Goal: Transaction & Acquisition: Purchase product/service

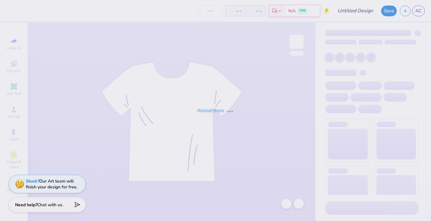
type input "Parents Weekend Fall 2025 Tee"
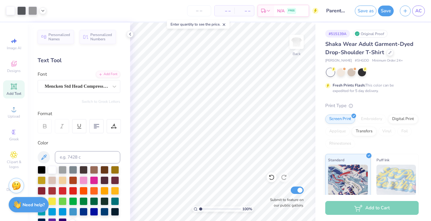
type input "2.6"
click at [207, 209] on input "range" at bounding box center [220, 210] width 42 height 6
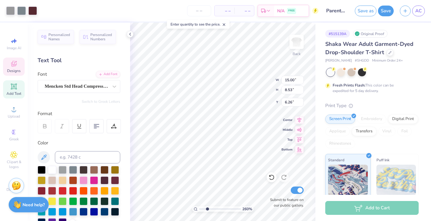
type input "6.26"
type input "6.19"
type input "5.94"
type input "13.80"
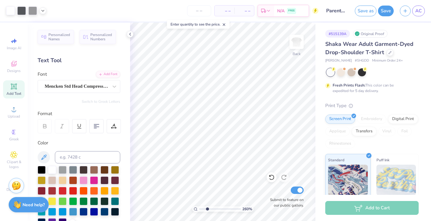
click at [212, 208] on input "range" at bounding box center [220, 210] width 42 height 6
type input "1.09"
click at [201, 209] on input "range" at bounding box center [220, 210] width 42 height 6
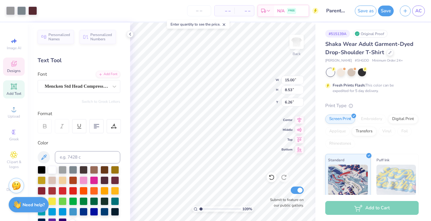
type input "6.27"
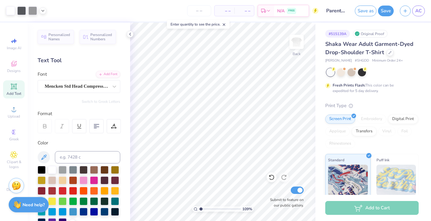
type input "3.2"
click at [209, 208] on input "range" at bounding box center [220, 210] width 42 height 6
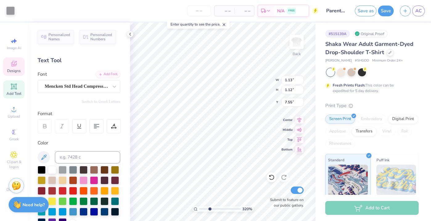
type input "1.13"
type input "1.12"
type input "7.55"
type input "8.62"
type input "1.30"
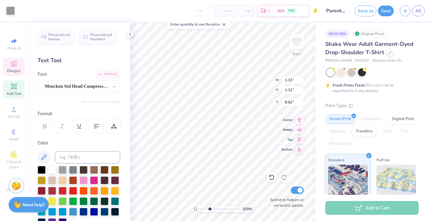
type input "1.29"
type input "3.55"
type input "3.00"
type input "2.97"
type input "2.44"
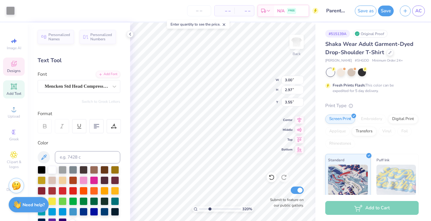
click at [206, 209] on input "range" at bounding box center [220, 210] width 42 height 6
type input "2.05"
type input "2.06"
type input "6.22"
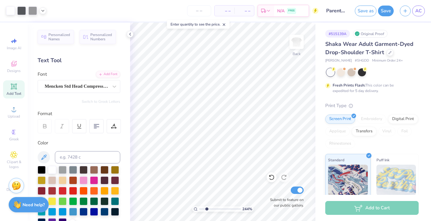
type input "1.05"
click at [201, 209] on input "range" at bounding box center [220, 210] width 42 height 6
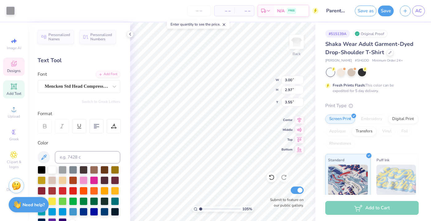
type input "2.05"
type input "2.06"
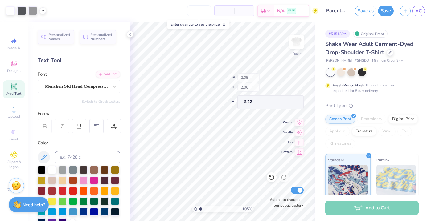
type input "5.36"
type input "7.43"
click at [207, 210] on input "range" at bounding box center [220, 210] width 42 height 6
type input "1.68"
click at [203, 209] on input "range" at bounding box center [220, 210] width 42 height 6
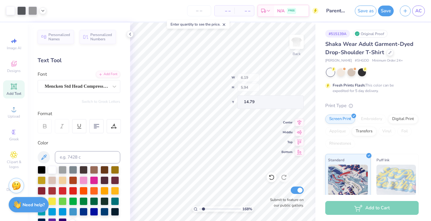
type input "14.79"
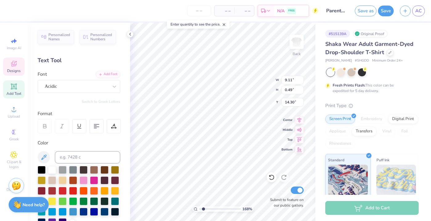
type input "20.49"
type input "9.22"
type input "0.50"
type input "20.48"
type input "10.75"
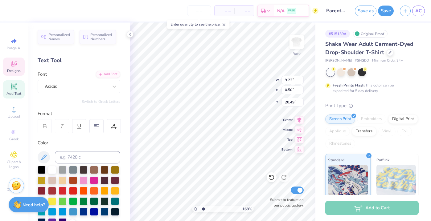
type input "0.58"
type input "20.40"
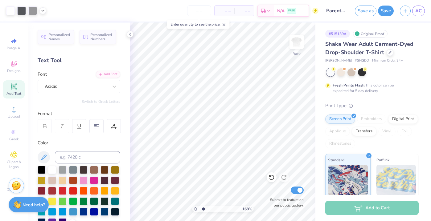
click at [198, 208] on div "168 %" at bounding box center [223, 210] width 62 height 6
type input "1.04"
click at [201, 209] on input "range" at bounding box center [220, 210] width 42 height 6
type input "2.01"
type input "2.12"
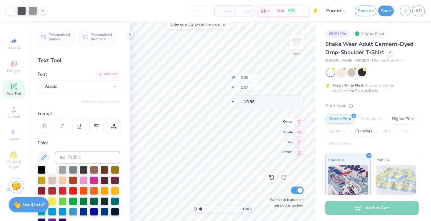
type input "10.85"
click at [204, 208] on input "range" at bounding box center [220, 210] width 42 height 6
type input "3.24"
click at [210, 209] on input "range" at bounding box center [220, 210] width 42 height 6
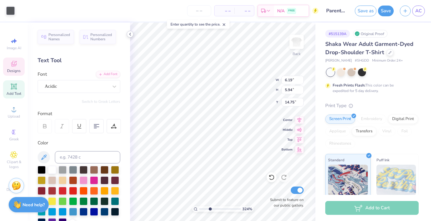
click at [130, 35] on icon at bounding box center [130, 34] width 5 height 5
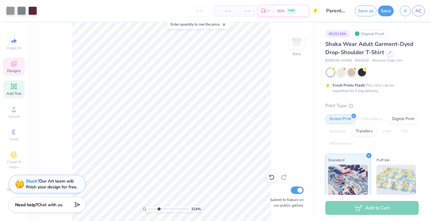
click at [11, 63] on icon at bounding box center [13, 65] width 5 height 4
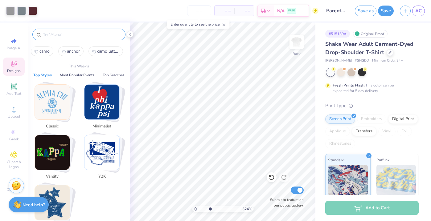
click at [56, 37] on input "text" at bounding box center [82, 34] width 79 height 6
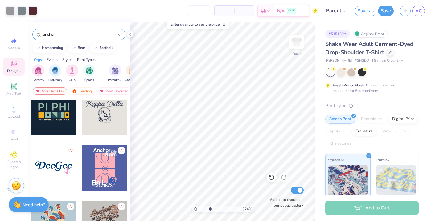
scroll to position [296, 0]
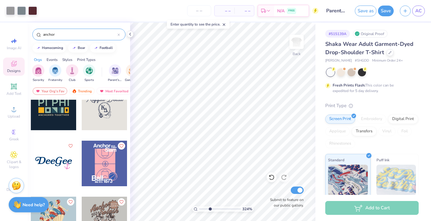
type input "anchor"
click at [104, 115] on div at bounding box center [105, 108] width 46 height 46
click at [129, 34] on icon at bounding box center [130, 34] width 5 height 5
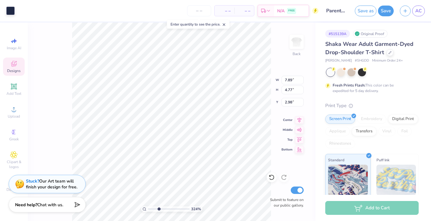
type input "1.98"
click at [153, 211] on input "range" at bounding box center [169, 210] width 42 height 6
type input "7.99"
type input "2.88"
click at [157, 209] on input "range" at bounding box center [169, 210] width 42 height 6
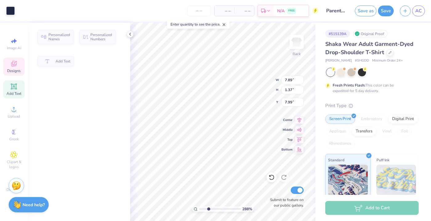
type input "1.37"
type input "7.94"
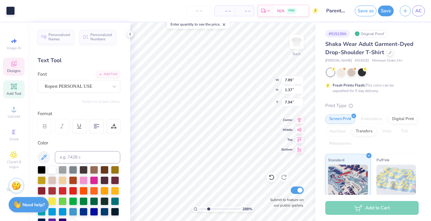
scroll to position [0, 1]
click at [128, 33] on icon at bounding box center [130, 34] width 5 height 5
click at [130, 33] on div "Personalized Names Personalized Numbers Text Tool Add Font Font Ropest PERSONAL…" at bounding box center [79, 122] width 102 height 199
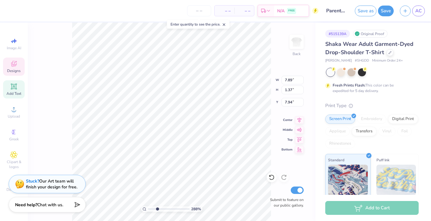
scroll to position [0, 0]
type textarea "K"
type input "4.02"
click at [162, 211] on input "range" at bounding box center [169, 210] width 42 height 6
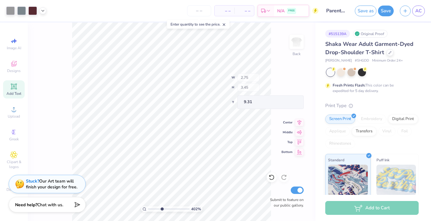
type input "0.82"
type input "0.95"
type input "10.48"
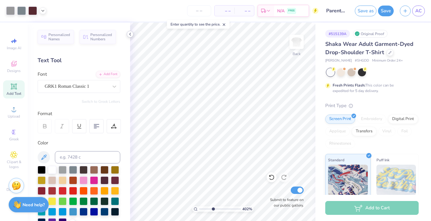
click at [132, 34] on icon at bounding box center [130, 34] width 5 height 5
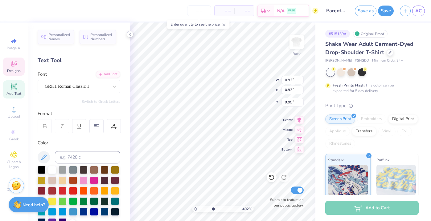
type textarea "X"
type textarea "x"
click at [130, 36] on icon at bounding box center [130, 34] width 5 height 5
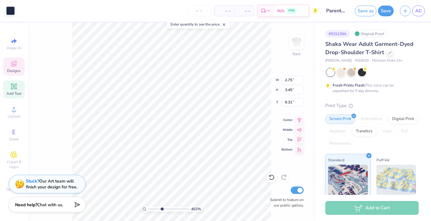
type input "9.13"
type input "4.9"
click at [165, 209] on input "range" at bounding box center [169, 210] width 42 height 6
type input "8.75"
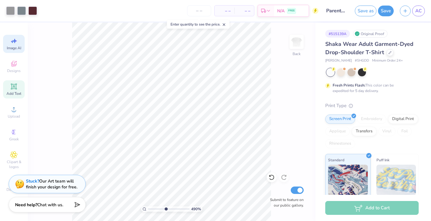
click at [12, 40] on icon at bounding box center [12, 41] width 3 height 3
select select "4"
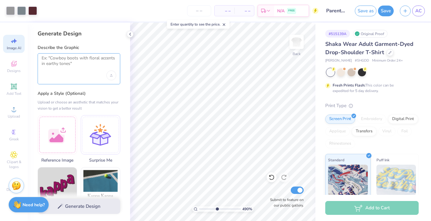
click at [52, 63] on textarea at bounding box center [79, 63] width 75 height 15
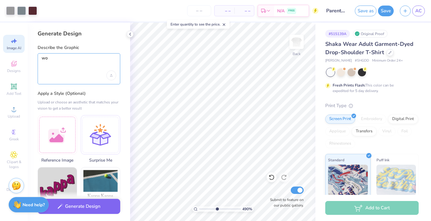
type textarea "w"
type textarea "s"
click at [51, 59] on textarea "grey anchor in a faded style" at bounding box center [79, 63] width 75 height 15
click at [110, 78] on div "Upload image" at bounding box center [111, 76] width 10 height 10
click at [82, 64] on textarea "grey illustrated anchor in a faded style" at bounding box center [79, 63] width 75 height 15
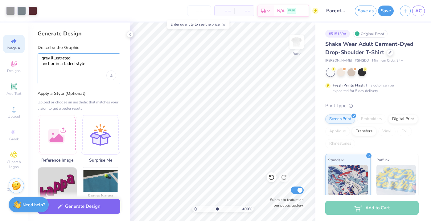
click at [86, 65] on textarea "grey illustrated anchor in a faded style" at bounding box center [79, 63] width 75 height 15
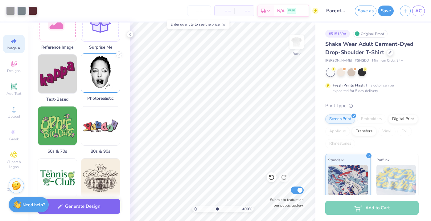
scroll to position [122, 0]
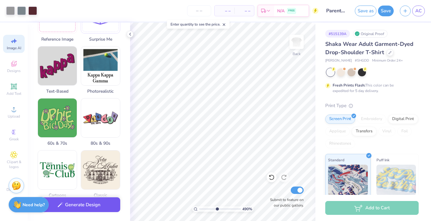
type textarea "grey illustrated anchor in a faded style"
click at [70, 204] on button "Generate Design" at bounding box center [79, 205] width 83 height 15
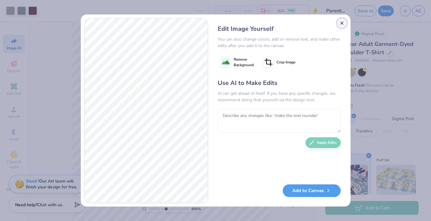
click at [344, 24] on button "Close" at bounding box center [342, 23] width 10 height 10
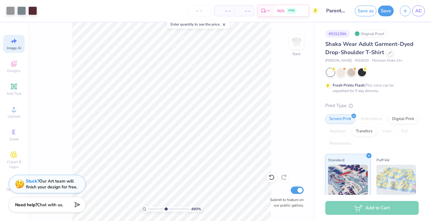
scroll to position [0, 14]
click at [153, 208] on input "range" at bounding box center [169, 210] width 42 height 6
type input "1.32"
click at [150, 209] on input "range" at bounding box center [169, 210] width 42 height 6
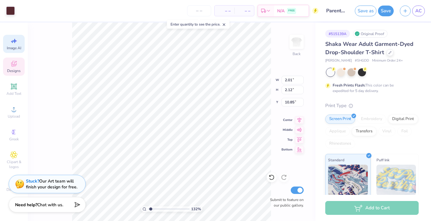
type input "3.71"
type input "3.93"
type input "10.86"
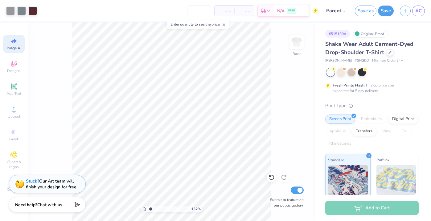
click at [14, 46] on span "Image AI" at bounding box center [14, 48] width 14 height 5
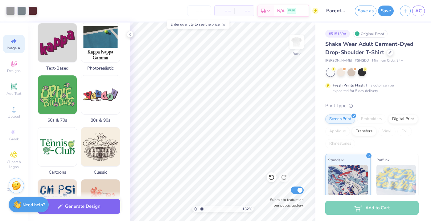
scroll to position [146, 0]
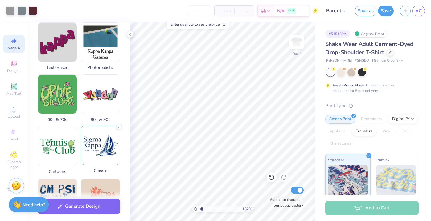
click at [94, 147] on img at bounding box center [100, 145] width 39 height 39
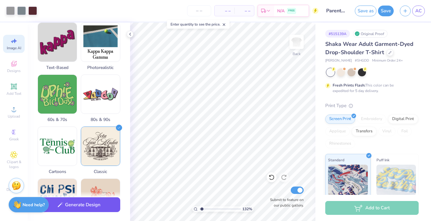
click at [76, 205] on button "Generate Design" at bounding box center [79, 205] width 83 height 15
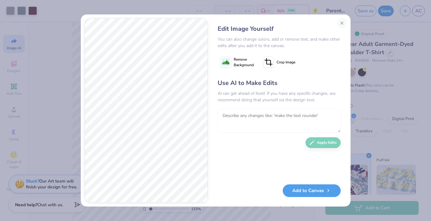
click at [233, 123] on textarea at bounding box center [279, 121] width 123 height 24
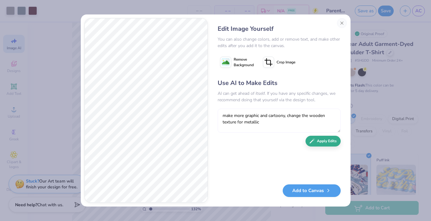
type textarea "make more graphic and cartoony, change the wooden texture for metallic"
click at [327, 142] on button "Apply Edits" at bounding box center [323, 141] width 35 height 11
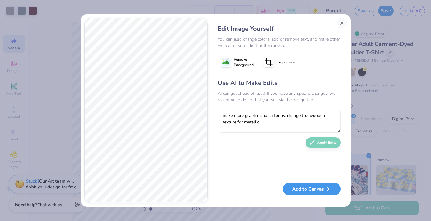
click at [294, 189] on button "Add to Canvas" at bounding box center [312, 189] width 58 height 13
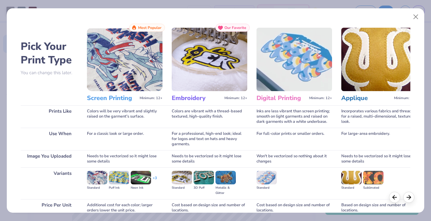
click at [118, 73] on img at bounding box center [125, 60] width 76 height 64
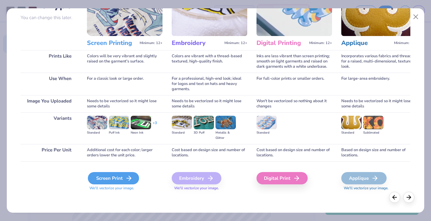
click at [108, 183] on div "Screen Print" at bounding box center [113, 178] width 51 height 12
click at [110, 180] on div "Screen Print" at bounding box center [113, 178] width 51 height 12
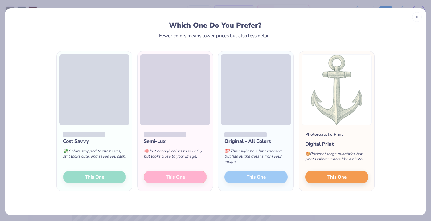
click at [95, 179] on div "Cost Savvy 💸 Colors stripped to the basics, still looks cute, and saves you cas…" at bounding box center [94, 158] width 75 height 66
click at [90, 183] on div "Cost Savvy 💸 Colors stripped to the basics, still looks cute, and saves you cas…" at bounding box center [94, 158] width 75 height 66
click at [93, 181] on div "Cost Savvy 💸 Colors stripped to the basics, still looks cute, and saves you cas…" at bounding box center [94, 158] width 75 height 66
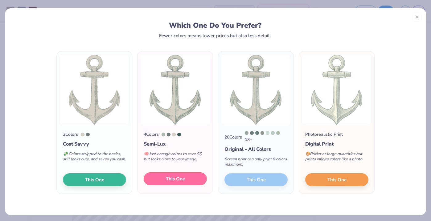
click at [171, 182] on span "This One" at bounding box center [175, 179] width 19 height 7
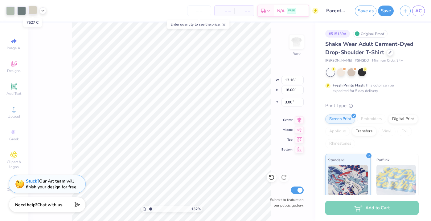
click at [32, 13] on div at bounding box center [32, 10] width 9 height 9
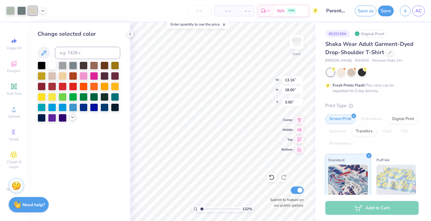
click at [72, 120] on div at bounding box center [72, 117] width 7 height 7
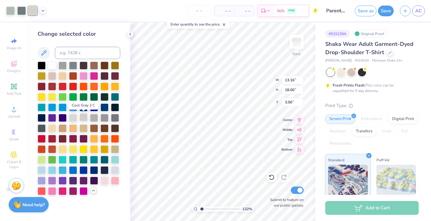
click at [84, 120] on div at bounding box center [84, 117] width 8 height 8
click at [21, 12] on div at bounding box center [21, 10] width 9 height 9
click at [40, 127] on div at bounding box center [42, 128] width 8 height 8
click at [10, 9] on div at bounding box center [10, 10] width 9 height 9
click at [83, 64] on div at bounding box center [84, 65] width 8 height 8
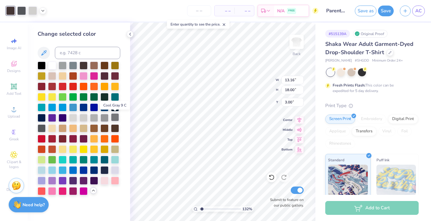
click at [115, 116] on div at bounding box center [115, 117] width 8 height 8
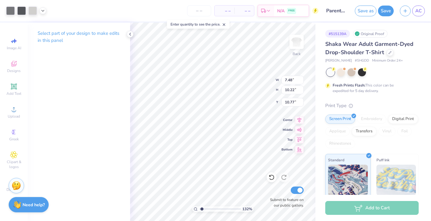
type input "7.48"
type input "10.22"
type input "10.77"
type input "7.28"
type input "9.70"
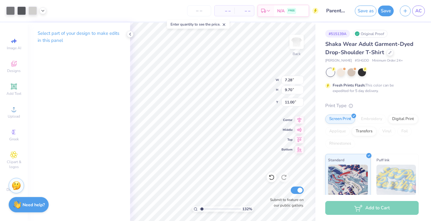
type input "8.99"
type input "2.6"
click at [207, 209] on input "range" at bounding box center [220, 210] width 42 height 6
type input "3.71"
type input "3.93"
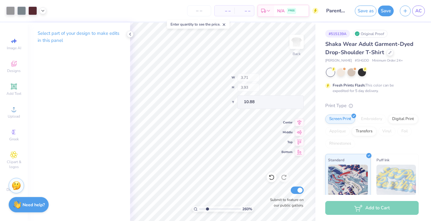
type input "10.88"
type input "12.25"
click at [127, 34] on div at bounding box center [130, 34] width 7 height 7
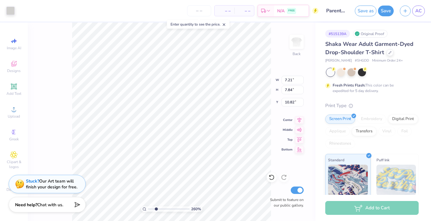
type input "1.08"
click at [150, 209] on input "range" at bounding box center [169, 210] width 42 height 6
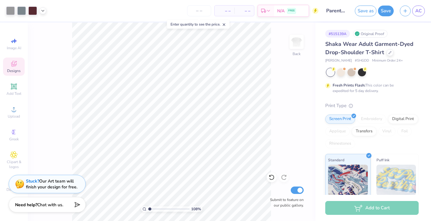
click at [14, 61] on icon at bounding box center [13, 63] width 7 height 7
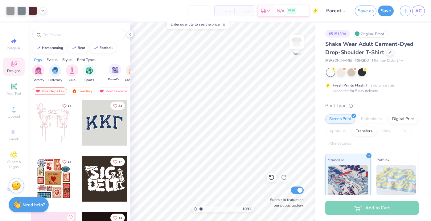
click at [119, 76] on div "Parent's Weekend" at bounding box center [115, 73] width 14 height 18
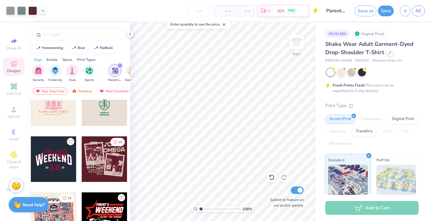
scroll to position [244, 0]
click at [96, 163] on div at bounding box center [58, 160] width 137 height 46
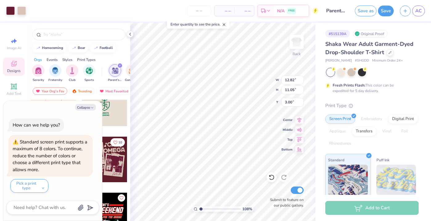
type textarea "x"
type input "3.75"
click at [212, 207] on input "range" at bounding box center [220, 210] width 42 height 6
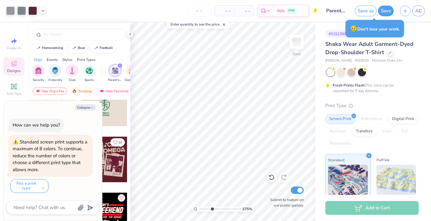
type textarea "x"
type input "1.72"
click at [204, 209] on input "range" at bounding box center [220, 210] width 42 height 6
type textarea "x"
type input "3.29"
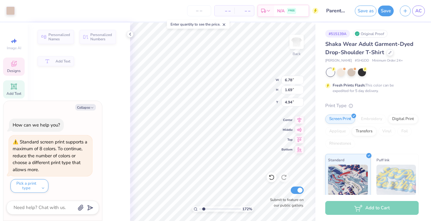
type textarea "x"
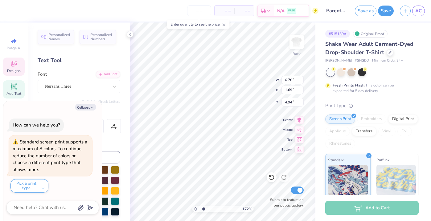
type textarea "Omeg"
type textarea "x"
type textarea "Ome"
type textarea "x"
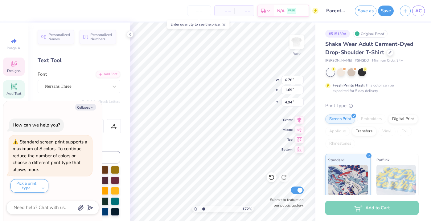
type textarea "Om"
type textarea "x"
type textarea "O"
type textarea "x"
type input "3.12"
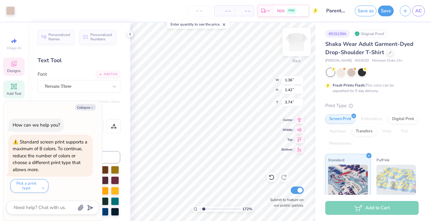
type input "1.39"
type input "3.42"
click at [272, 181] on div at bounding box center [272, 178] width 10 height 10
type textarea "x"
type input "2.32"
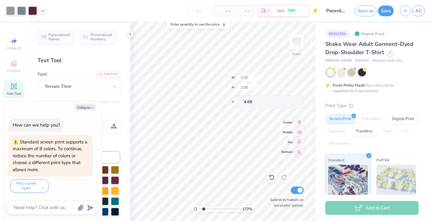
type textarea "x"
type input "5.24"
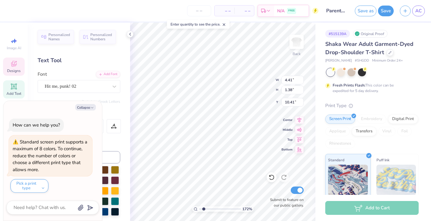
type textarea "x"
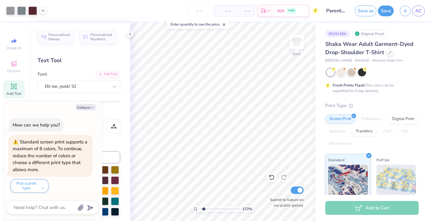
type input "3.85"
click at [212, 209] on input "range" at bounding box center [220, 210] width 42 height 6
type textarea "x"
type input "7.22"
type input "8.69"
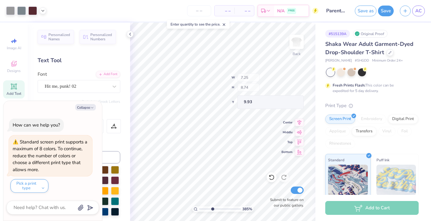
type input "9.98"
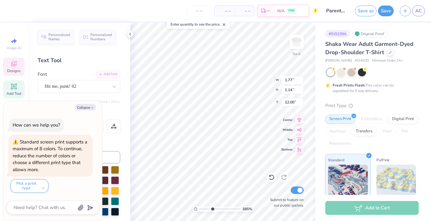
type textarea "x"
drag, startPoint x: 130, startPoint y: 34, endPoint x: 178, endPoint y: 1, distance: 58.2
click at [130, 34] on icon at bounding box center [130, 34] width 5 height 5
type textarea "x"
type input "7.17"
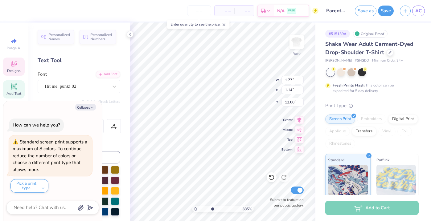
type input "7.80"
type input "10.87"
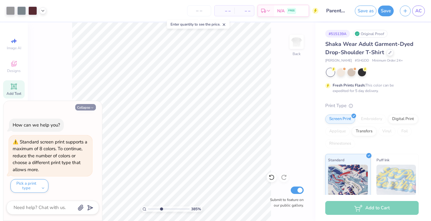
click at [86, 108] on button "Collapse" at bounding box center [85, 107] width 21 height 6
type textarea "x"
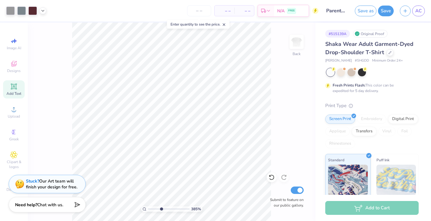
click at [154, 209] on input "range" at bounding box center [169, 210] width 42 height 6
click at [158, 209] on input "range" at bounding box center [169, 210] width 42 height 6
type input "1"
click at [149, 208] on input "range" at bounding box center [169, 210] width 42 height 6
type input "9.15"
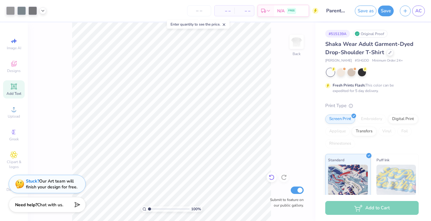
click at [268, 177] on div at bounding box center [272, 178] width 10 height 10
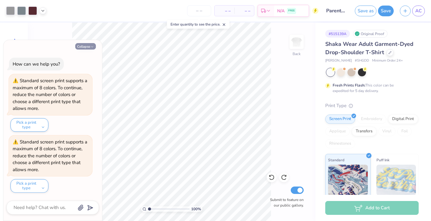
click at [85, 48] on button "Collapse" at bounding box center [85, 46] width 21 height 6
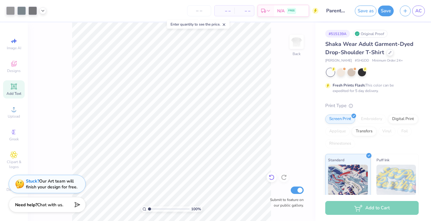
click at [268, 179] on div at bounding box center [272, 178] width 10 height 10
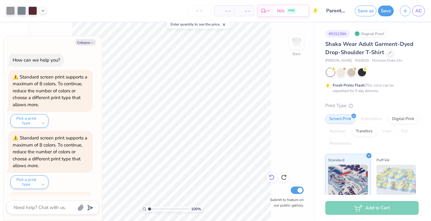
type textarea "x"
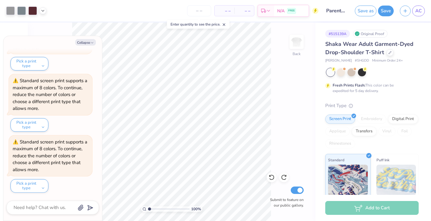
type input "2.19"
click at [154, 210] on input "range" at bounding box center [169, 210] width 42 height 6
click at [86, 43] on button "Collapse" at bounding box center [85, 42] width 21 height 6
type textarea "x"
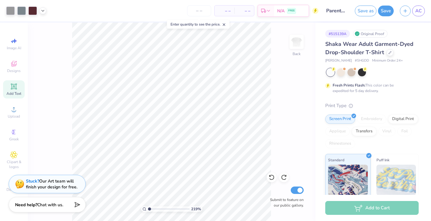
click at [149, 208] on input "range" at bounding box center [169, 210] width 42 height 6
type input "1.55"
click at [151, 208] on input "range" at bounding box center [169, 210] width 42 height 6
click at [273, 178] on icon at bounding box center [272, 178] width 6 height 6
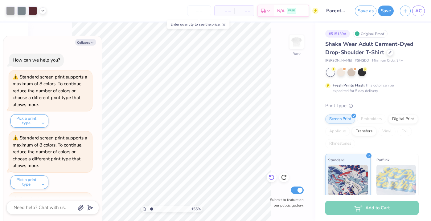
scroll to position [118, 0]
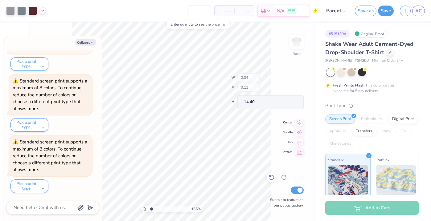
type textarea "x"
type input "16.83"
type textarea "x"
type input "11.47"
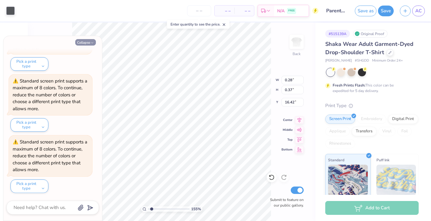
click at [89, 41] on button "Collapse" at bounding box center [85, 42] width 21 height 6
type textarea "x"
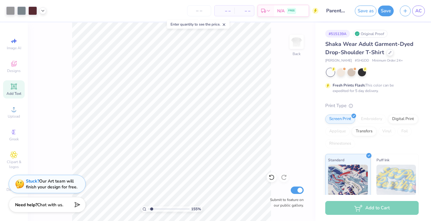
type input "2.09"
click at [154, 209] on input "range" at bounding box center [169, 210] width 42 height 6
click at [269, 176] on icon at bounding box center [269, 176] width 1 height 1
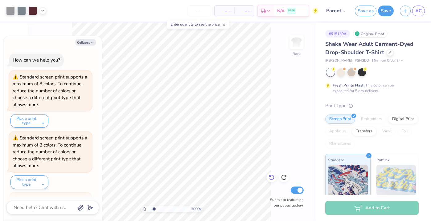
scroll to position [180, 0]
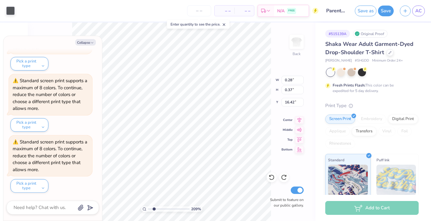
type textarea "x"
type input "20.04"
type textarea "x"
type input "6.27"
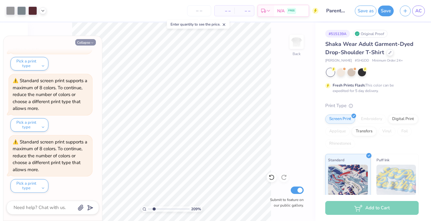
click at [85, 40] on button "Collapse" at bounding box center [85, 42] width 21 height 6
type textarea "x"
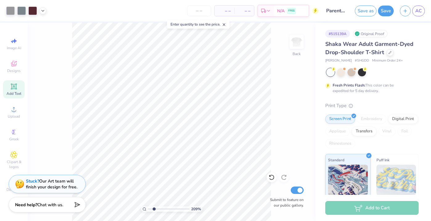
type input "1.6"
click at [152, 210] on input "range" at bounding box center [169, 210] width 42 height 6
type input "10.82"
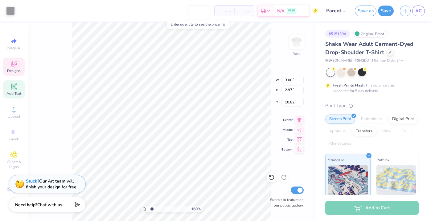
type input "3.00"
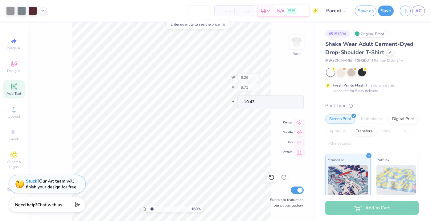
type input "8.26"
type input "8.71"
type input "10.43"
type input "3.54"
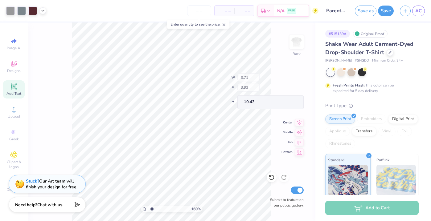
type input "4.05"
type input "10.27"
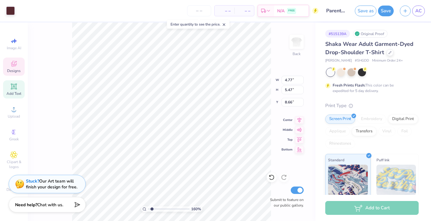
type input "4.77"
type input "5.47"
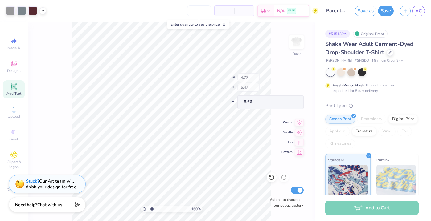
type input "8.55"
type input "1"
click at [149, 209] on input "range" at bounding box center [169, 210] width 42 height 6
click at [14, 67] on icon at bounding box center [13, 63] width 7 height 7
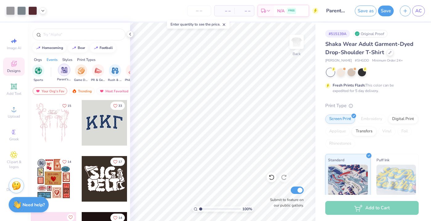
scroll to position [0, 53]
click at [64, 72] on img "filter for Parent's Weekend" at bounding box center [62, 70] width 7 height 7
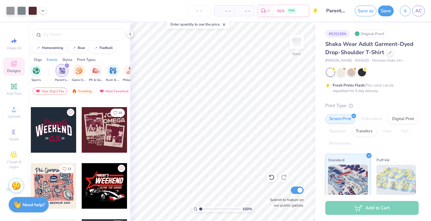
scroll to position [273, 0]
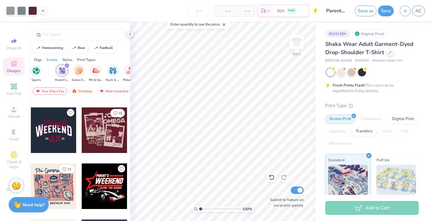
click at [130, 34] on polyline at bounding box center [130, 34] width 1 height 2
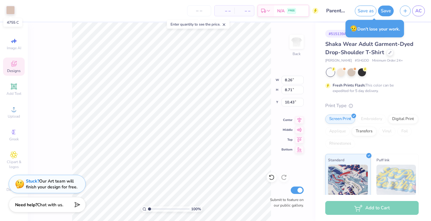
click at [11, 12] on div at bounding box center [10, 10] width 9 height 9
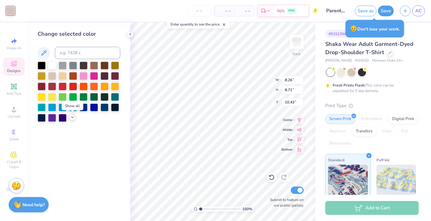
click at [72, 118] on polyline at bounding box center [72, 117] width 2 height 1
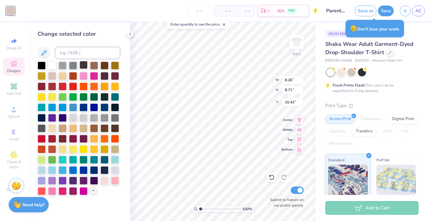
click at [82, 64] on div at bounding box center [84, 65] width 8 height 8
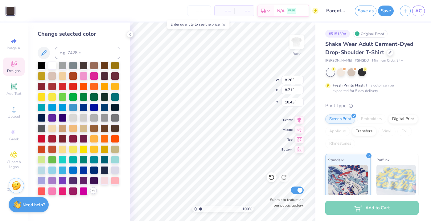
type input "6.77"
type input "6.78"
type input "10.96"
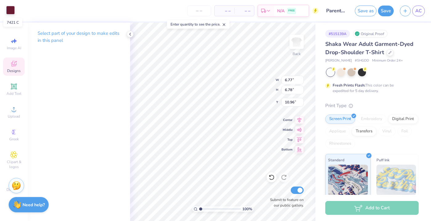
click at [8, 10] on div at bounding box center [10, 10] width 9 height 9
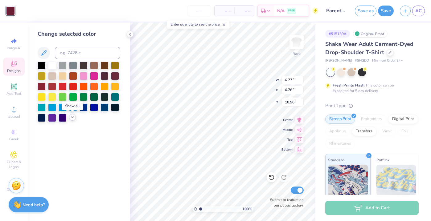
click at [71, 117] on icon at bounding box center [72, 117] width 5 height 5
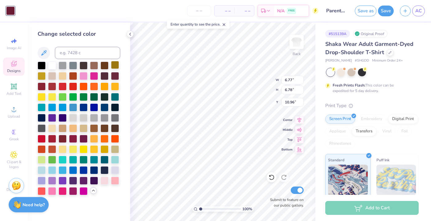
click at [114, 61] on div at bounding box center [115, 65] width 8 height 8
click at [103, 118] on div at bounding box center [105, 117] width 8 height 8
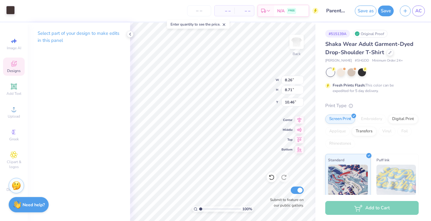
click at [11, 12] on div at bounding box center [10, 10] width 9 height 9
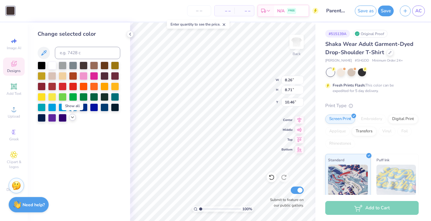
click at [71, 118] on icon at bounding box center [72, 117] width 5 height 5
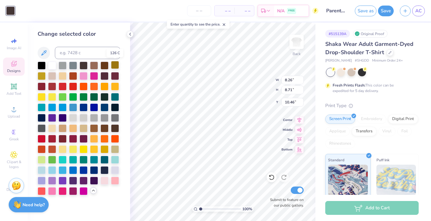
click at [113, 66] on div at bounding box center [115, 65] width 8 height 8
click at [75, 138] on div at bounding box center [73, 138] width 8 height 8
click at [104, 170] on div at bounding box center [105, 170] width 8 height 8
click at [130, 32] on icon at bounding box center [130, 34] width 5 height 5
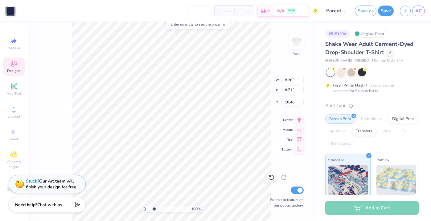
type input "2.1"
click at [154, 209] on input "range" at bounding box center [169, 210] width 42 height 6
type input "6.37"
type input "5.72"
type input "11.95"
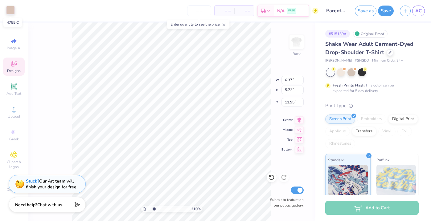
click at [10, 10] on div at bounding box center [10, 10] width 9 height 9
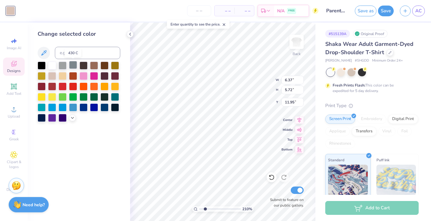
click at [74, 66] on div at bounding box center [73, 65] width 8 height 8
click at [71, 118] on icon at bounding box center [72, 117] width 5 height 5
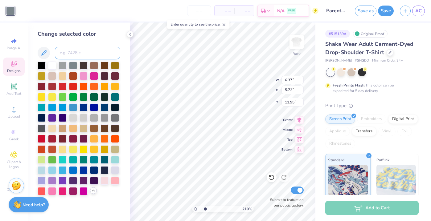
click at [70, 53] on input at bounding box center [87, 53] width 65 height 12
type input "light blue"
click at [114, 171] on div at bounding box center [115, 170] width 8 height 8
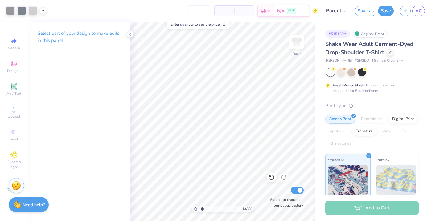
click at [202, 209] on input "range" at bounding box center [220, 210] width 42 height 6
type input "1"
click at [200, 209] on input "range" at bounding box center [220, 210] width 42 height 6
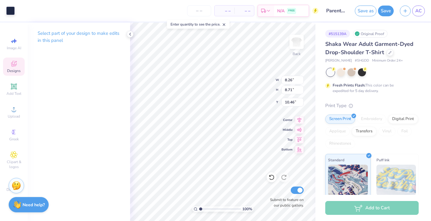
type input "8.06"
type input "8.50"
type input "10.56"
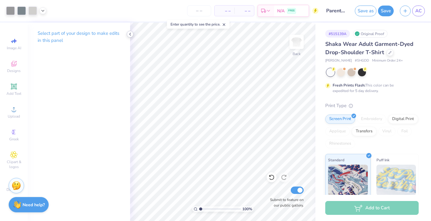
click at [130, 35] on polyline at bounding box center [130, 34] width 1 height 2
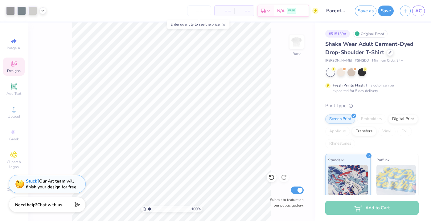
click at [16, 66] on icon at bounding box center [13, 63] width 7 height 7
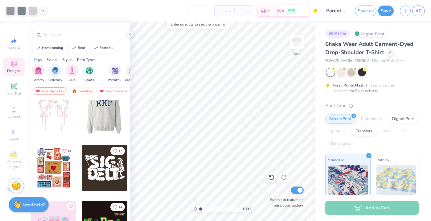
scroll to position [0, 0]
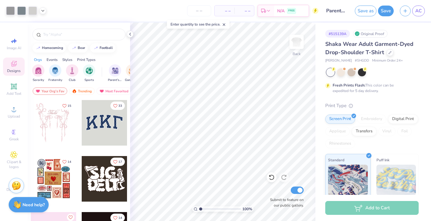
click at [99, 129] on div at bounding box center [105, 123] width 46 height 46
type input "3.00"
type input "12.71"
type input "5.58"
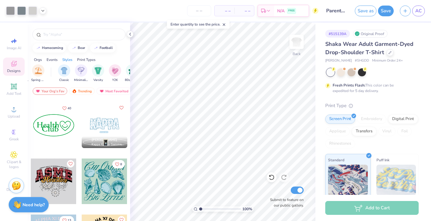
scroll to position [0, 298]
click at [66, 72] on img "filter for Classic" at bounding box center [63, 70] width 7 height 7
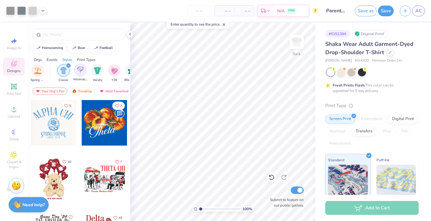
click at [78, 71] on img "filter for Minimalist" at bounding box center [80, 70] width 7 height 7
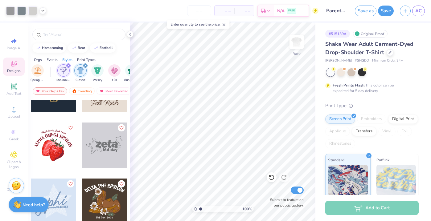
scroll to position [1325, 0]
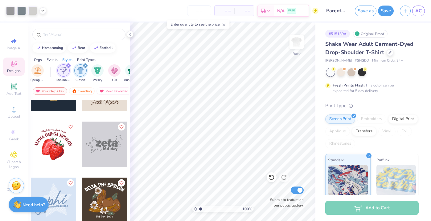
click at [85, 65] on icon "filter for Classic" at bounding box center [85, 65] width 2 height 2
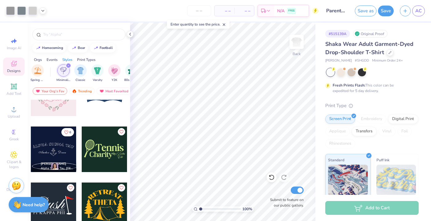
scroll to position [986, 0]
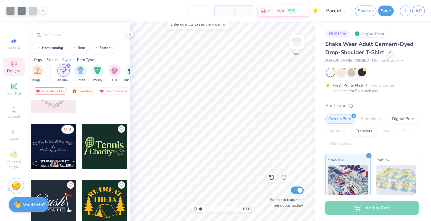
click at [67, 64] on div "filter for Minimalist" at bounding box center [69, 66] width 6 height 6
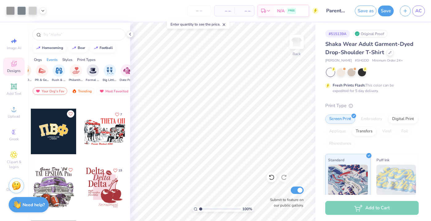
scroll to position [0, 0]
click at [115, 77] on span "Parent's Weekend" at bounding box center [115, 79] width 14 height 5
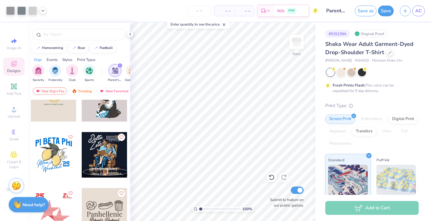
scroll to position [2089, 0]
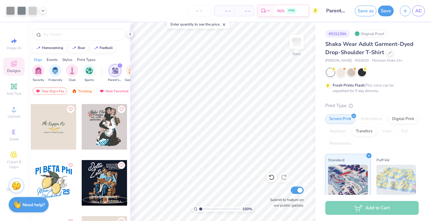
scroll to position [2075, 0]
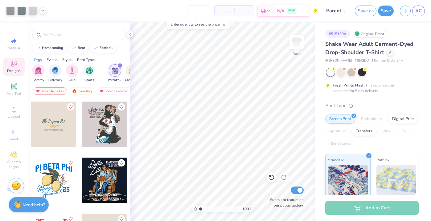
click at [107, 120] on div at bounding box center [105, 125] width 46 height 46
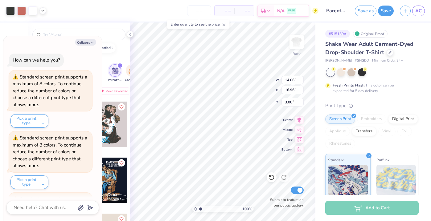
scroll to position [241, 0]
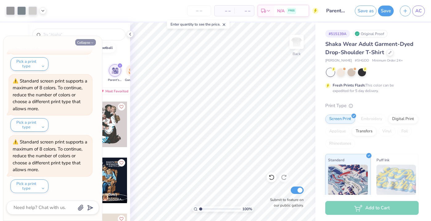
click at [88, 42] on button "Collapse" at bounding box center [85, 42] width 21 height 6
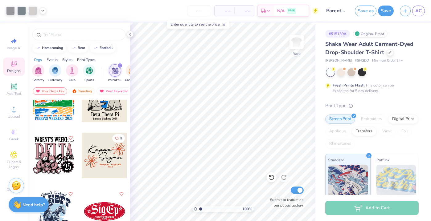
scroll to position [3022, 0]
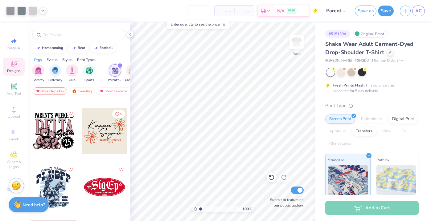
click at [124, 64] on div "Sorority Fraternity Club Sports Parent's Weekend Game Day PR & General Rush & B…" at bounding box center [79, 74] width 102 height 23
click at [119, 67] on icon "filter for Parent's Weekend" at bounding box center [120, 66] width 2 height 2
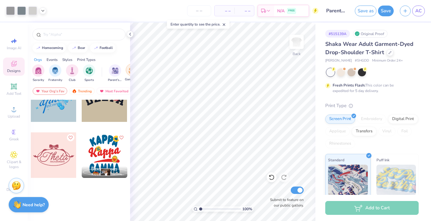
click at [127, 72] on div "filter for Game Day" at bounding box center [132, 70] width 12 height 12
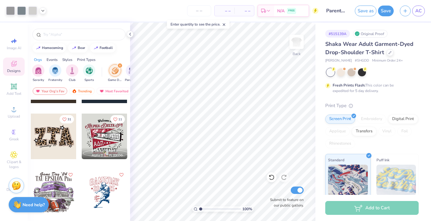
scroll to position [47, 0]
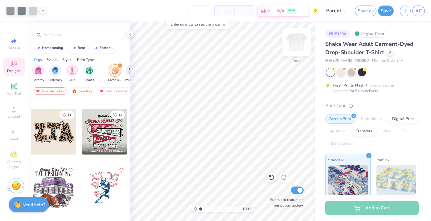
click at [295, 45] on img at bounding box center [296, 42] width 25 height 25
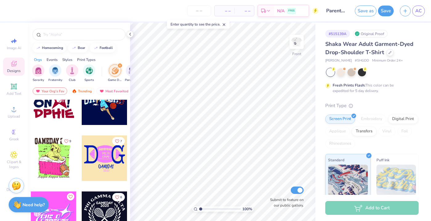
scroll to position [4284, 0]
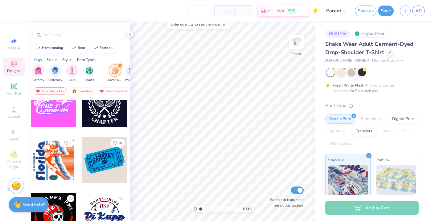
click at [62, 163] on div at bounding box center [54, 161] width 46 height 46
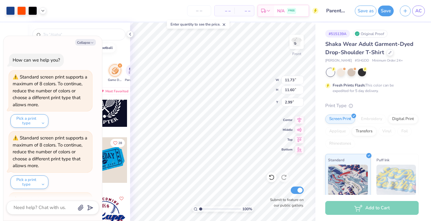
scroll to position [277, 0]
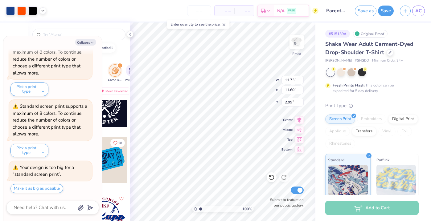
type textarea "x"
type input "10.67"
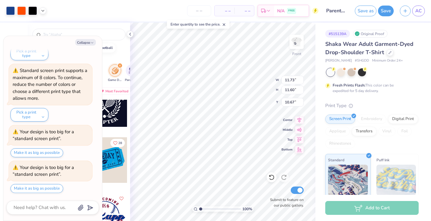
type textarea "x"
type input "8.86"
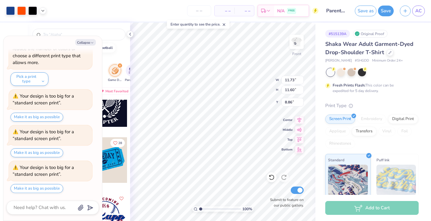
type textarea "x"
type input "13.61"
type input "13.46"
type input "6.99"
type textarea "x"
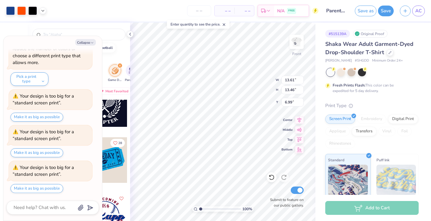
type input "14.24"
type input "14.08"
type input "6.36"
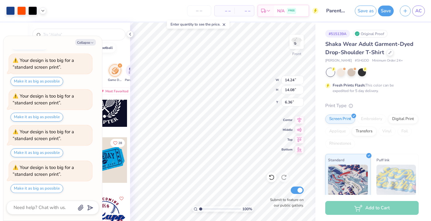
type textarea "x"
type input "14.90"
type input "14.73"
type input "5.71"
type textarea "x"
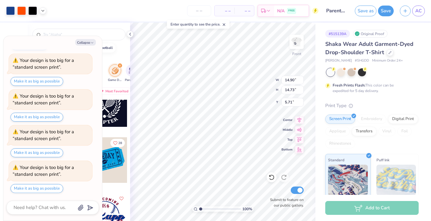
type input "5.64"
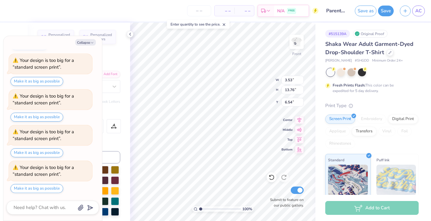
scroll to position [0, 0]
type textarea "x"
type textarea "Florid"
type textarea "x"
type textarea "Flori"
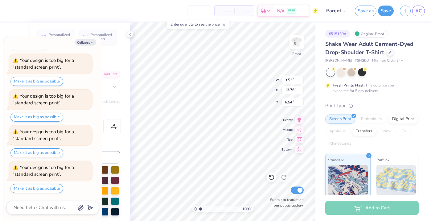
scroll to position [0, 0]
type textarea "x"
type textarea "Flor"
type textarea "x"
type textarea "Flo"
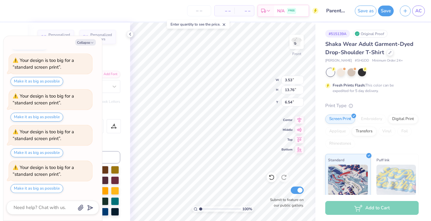
type textarea "x"
type textarea "Fl"
type textarea "x"
type textarea "F"
type textarea "x"
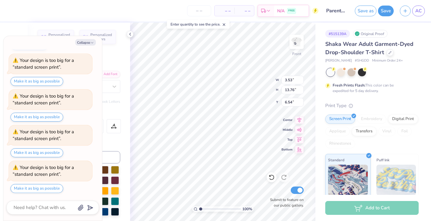
type input "3.35"
type input "2.47"
type input "9.20"
type textarea "x"
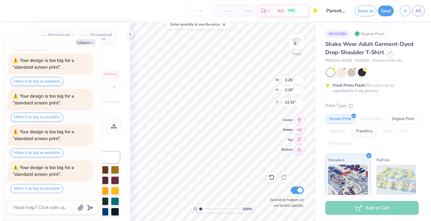
type textarea "c"
type textarea "x"
type textarea "ch"
type textarea "x"
type textarea "chi"
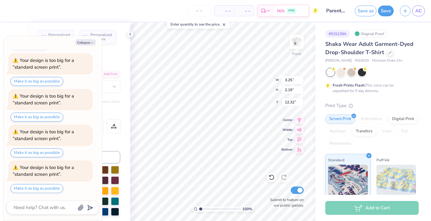
type textarea "x"
type textarea "chi"
type textarea "x"
type textarea "chi o"
type textarea "x"
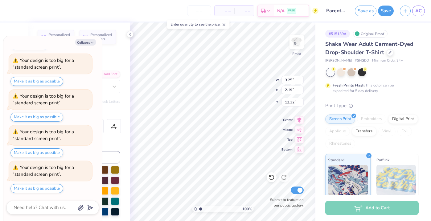
type textarea "chi ome"
type textarea "x"
type textarea "chi omeg"
type textarea "x"
type textarea "chi omega"
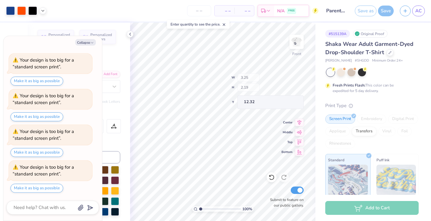
scroll to position [302, 0]
type textarea "x"
type input "3.00"
type textarea "x"
type input "3.41"
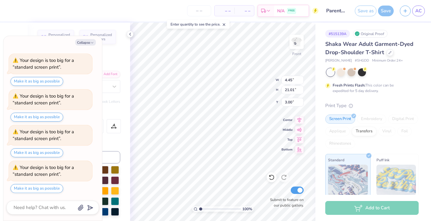
type input "16.10"
type input "7.91"
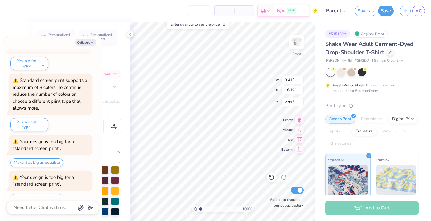
scroll to position [384, 0]
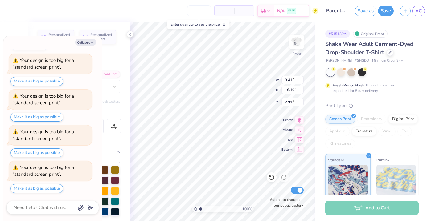
type textarea "x"
type input "5.96"
type textarea "x"
type input "2.82"
type input "13.31"
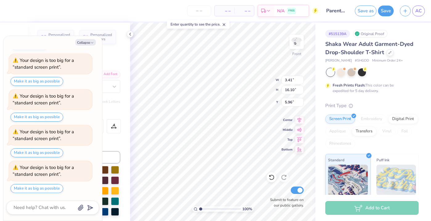
type input "8.76"
type textarea "x"
type input "6.95"
type textarea "x"
type input "6.85"
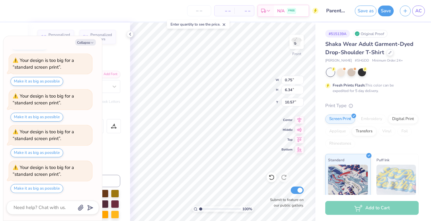
scroll to position [0, 2]
type textarea "x"
type textarea "at the university o"
type textarea "x"
type textarea "at the university"
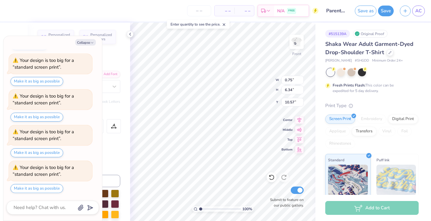
type textarea "x"
type textarea "at the university"
type textarea "x"
type textarea "at the universit"
type textarea "x"
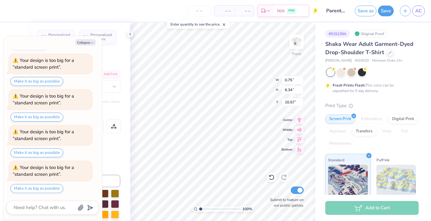
type textarea "at the universi"
type textarea "x"
type textarea "at the univers"
type textarea "x"
type textarea "at the univer"
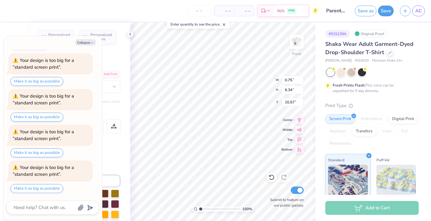
type textarea "x"
type textarea "at the unive"
type textarea "x"
type textarea "at the univ"
type textarea "x"
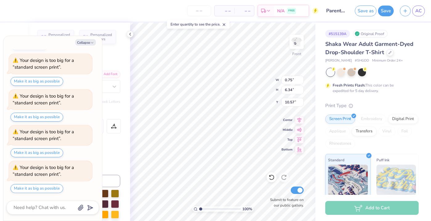
type textarea "at the uni"
type textarea "x"
type textarea "at the un"
type textarea "x"
type textarea "at the u"
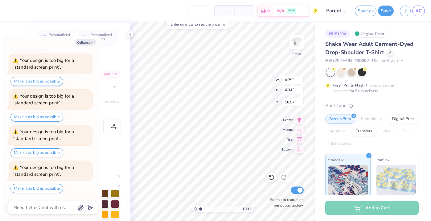
type textarea "x"
type textarea "at the"
type textarea "x"
type textarea "at the"
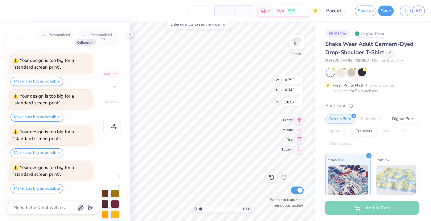
type textarea "x"
type textarea "at th"
type textarea "x"
type textarea "at t"
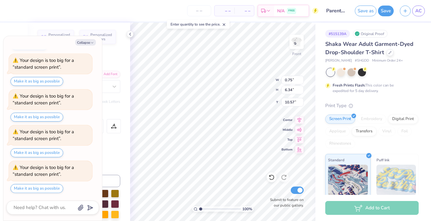
type textarea "x"
type textarea "at"
type textarea "x"
type textarea "at"
type textarea "x"
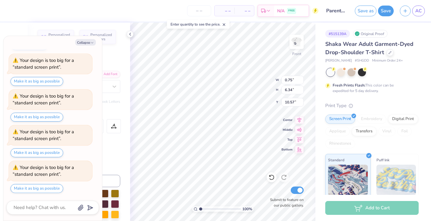
type textarea "a"
type textarea "x"
type textarea "p"
type textarea "x"
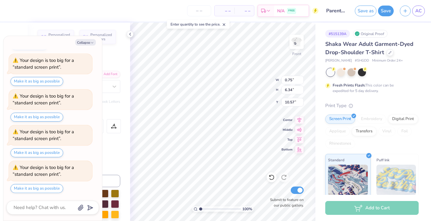
type textarea "pa"
type textarea "x"
type textarea "par"
type textarea "x"
type textarea "pare"
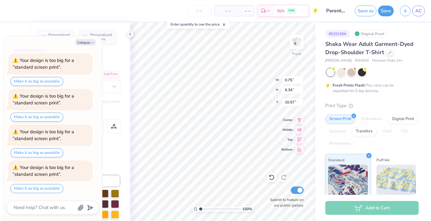
type textarea "x"
type textarea "paren"
type textarea "x"
type textarea "parent"
type textarea "x"
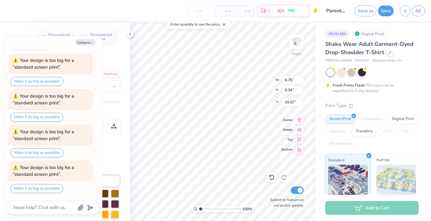
type textarea "parents"
type textarea "x"
type textarea "parents"
type textarea "x"
type textarea "parents w"
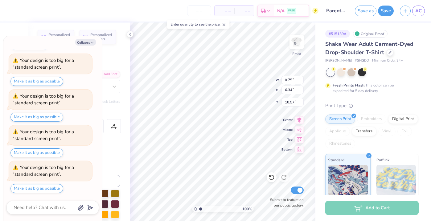
type textarea "x"
type textarea "parents we"
type textarea "x"
type textarea "parents wee"
type textarea "x"
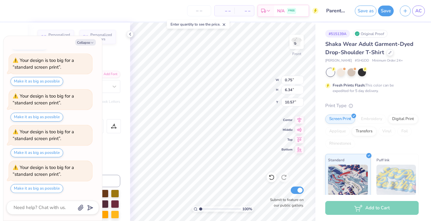
type textarea "parents week"
type textarea "x"
type textarea "parents weeke"
type textarea "x"
type textarea "parents weekend"
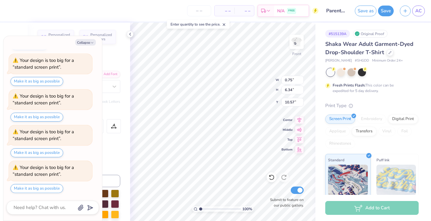
scroll to position [0, 2]
type textarea "x"
type input "5.59"
type textarea "x"
type textarea "PIK"
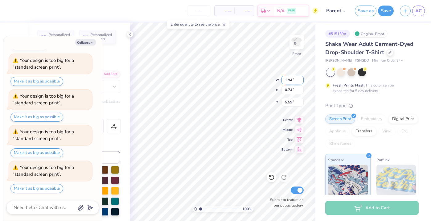
type textarea "x"
type textarea "PI"
type textarea "x"
type textarea "P"
type textarea "x"
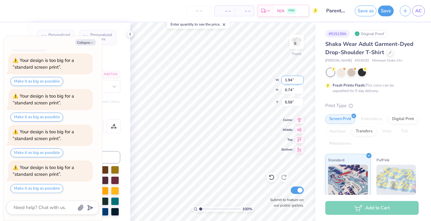
type textarea "x"
type textarea "9"
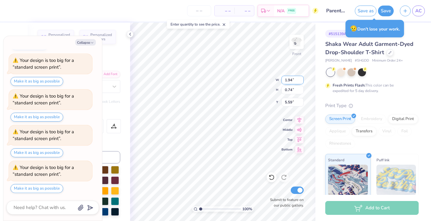
type textarea "x"
type textarea "20"
type textarea "x"
type textarea "202"
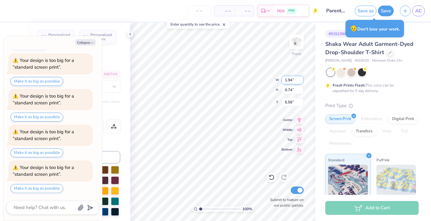
type textarea "x"
type textarea "2025"
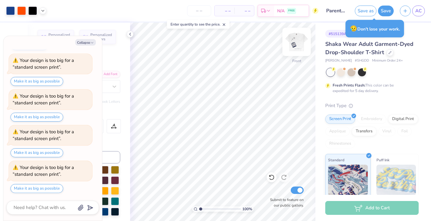
click at [295, 46] on img at bounding box center [296, 42] width 25 height 25
click at [94, 42] on icon "button" at bounding box center [92, 43] width 4 height 4
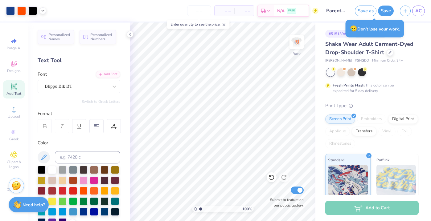
type textarea "x"
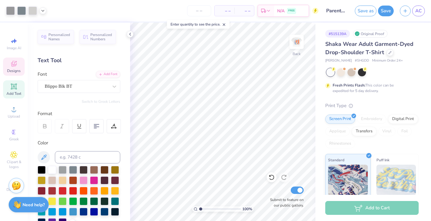
click at [15, 61] on icon at bounding box center [13, 63] width 7 height 7
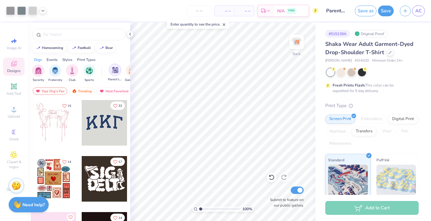
click at [115, 72] on img "filter for Parent's Weekend" at bounding box center [115, 70] width 7 height 7
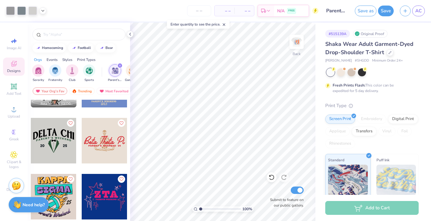
scroll to position [3501, 0]
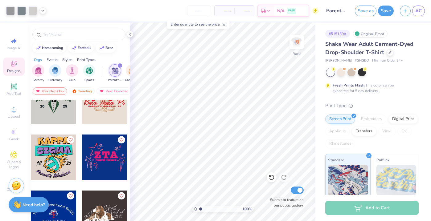
click at [121, 64] on div "filter for Parent's Weekend" at bounding box center [120, 66] width 6 height 6
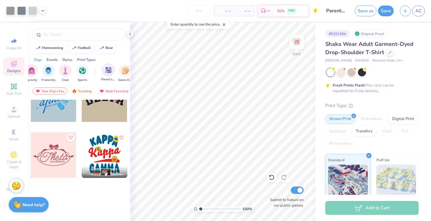
scroll to position [0, 8]
click at [125, 71] on img "filter for Game Day" at bounding box center [123, 70] width 7 height 7
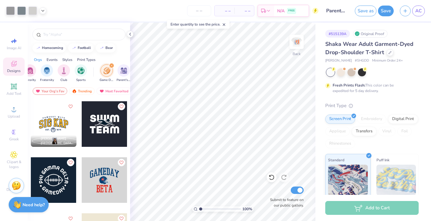
scroll to position [5780, 0]
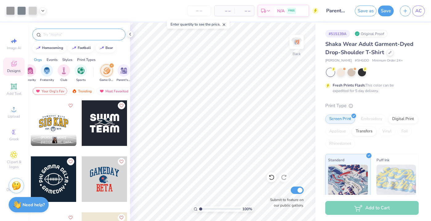
click at [70, 39] on div at bounding box center [78, 35] width 93 height 12
click at [82, 48] on div "football" at bounding box center [84, 47] width 13 height 3
type input "football"
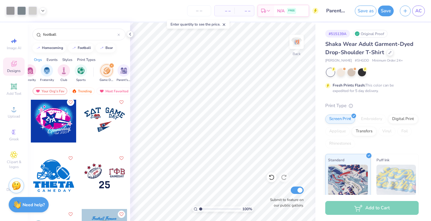
scroll to position [1416, 0]
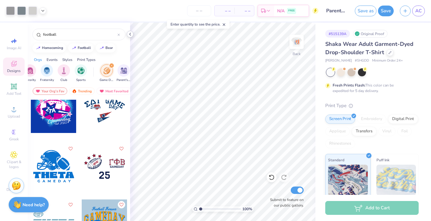
click at [130, 37] on div at bounding box center [130, 34] width 7 height 7
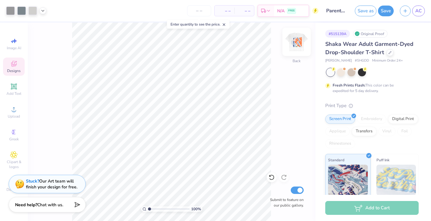
click at [293, 45] on img at bounding box center [296, 42] width 25 height 25
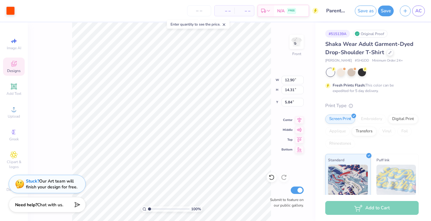
click at [69, 56] on div "100 % Front W 12.90 12.90 " H 14.31 14.31 " Y 5.84 5.84 " Center Middle Top Bot…" at bounding box center [172, 122] width 288 height 199
click at [43, 10] on polyline at bounding box center [43, 10] width 2 height 1
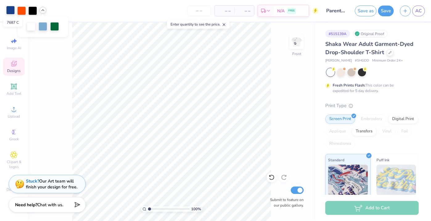
click at [8, 10] on div at bounding box center [10, 10] width 9 height 9
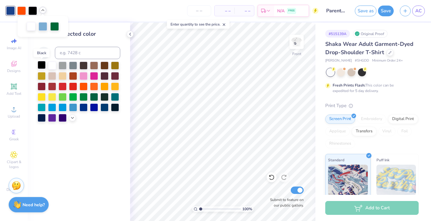
click at [41, 66] on div at bounding box center [42, 65] width 8 height 8
click at [21, 11] on div at bounding box center [21, 10] width 9 height 9
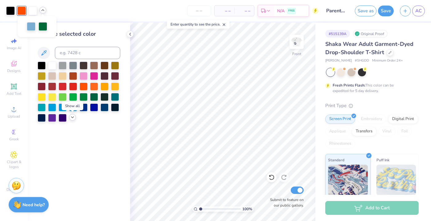
click at [75, 119] on icon at bounding box center [72, 117] width 5 height 5
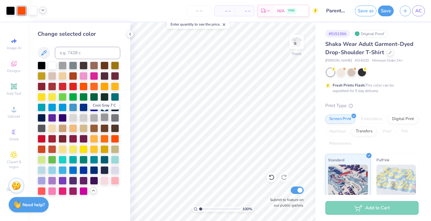
click at [102, 118] on div at bounding box center [105, 117] width 8 height 8
click at [32, 10] on div at bounding box center [32, 10] width 9 height 9
click at [51, 139] on div at bounding box center [52, 138] width 8 height 8
click at [43, 9] on icon at bounding box center [42, 10] width 5 height 5
click at [271, 177] on icon at bounding box center [272, 178] width 6 height 6
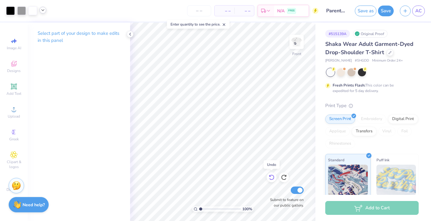
click at [271, 177] on icon at bounding box center [272, 178] width 6 height 6
click at [45, 10] on icon at bounding box center [42, 10] width 5 height 5
click at [37, 26] on div at bounding box center [37, 26] width 9 height 9
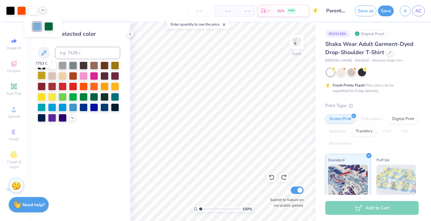
click at [42, 74] on div at bounding box center [42, 76] width 8 height 8
click at [21, 12] on div at bounding box center [21, 10] width 9 height 9
click at [64, 65] on div at bounding box center [63, 65] width 8 height 8
click at [43, 11] on icon at bounding box center [42, 10] width 5 height 5
click at [208, 209] on input "range" at bounding box center [220, 210] width 42 height 6
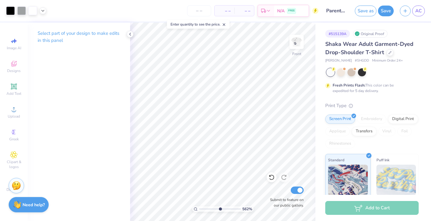
type input "5.62"
click at [220, 208] on input "range" at bounding box center [220, 210] width 42 height 6
type input "0.19"
type input "20.06"
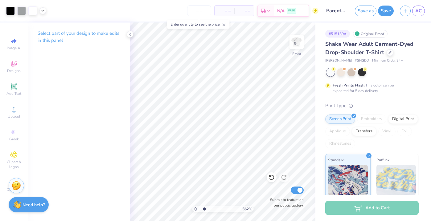
click at [204, 209] on input "range" at bounding box center [220, 210] width 42 height 6
click at [201, 209] on input "range" at bounding box center [220, 210] width 42 height 6
click at [274, 179] on icon at bounding box center [272, 178] width 6 height 6
type input "3.56"
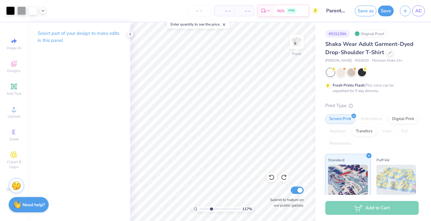
click at [211, 207] on input "range" at bounding box center [220, 210] width 42 height 6
type input "5.83"
type input "18.25"
type input "20.05"
click at [204, 207] on input "range" at bounding box center [220, 210] width 42 height 6
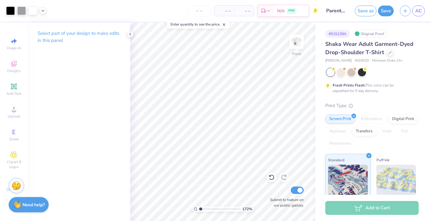
type input "1"
click at [199, 209] on input "range" at bounding box center [220, 210] width 42 height 6
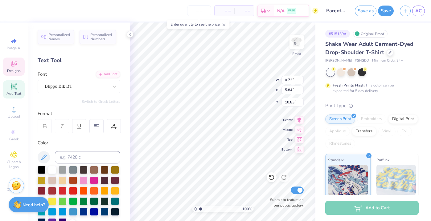
type input "1.30"
type input "10.34"
type input "7.83"
type input "8.63"
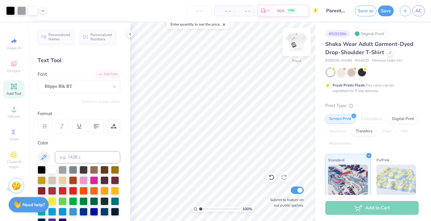
click at [296, 46] on img at bounding box center [296, 42] width 25 height 25
click at [128, 32] on icon at bounding box center [130, 34] width 5 height 5
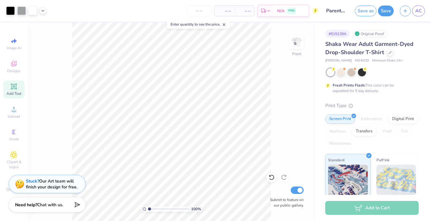
click at [295, 43] on img at bounding box center [296, 42] width 12 height 12
click at [296, 47] on img at bounding box center [296, 42] width 25 height 25
click at [286, 41] on img at bounding box center [296, 42] width 25 height 25
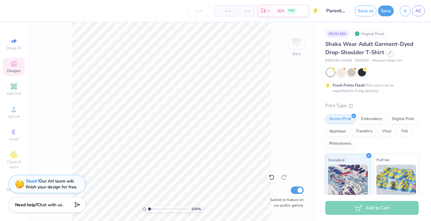
click at [13, 70] on span "Designs" at bounding box center [14, 70] width 14 height 5
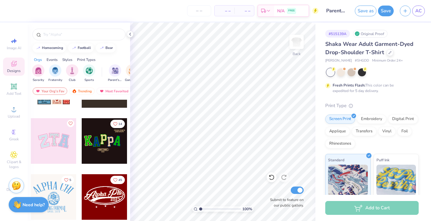
scroll to position [96, 0]
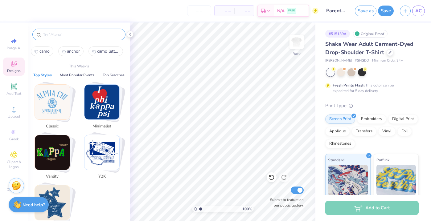
click at [67, 36] on input "text" at bounding box center [82, 34] width 79 height 6
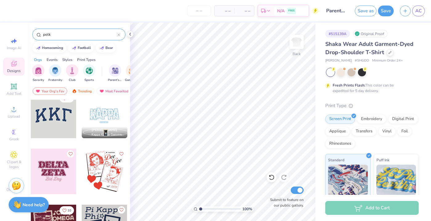
scroll to position [0, 0]
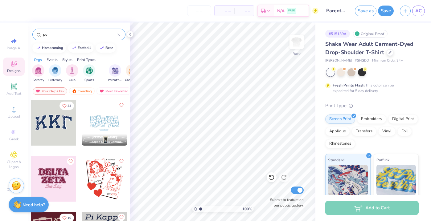
type input "p"
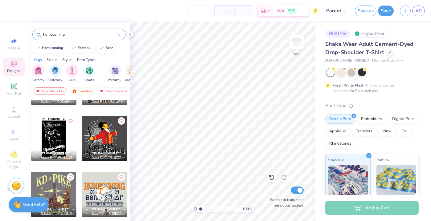
scroll to position [1892, 0]
type input "homecoming"
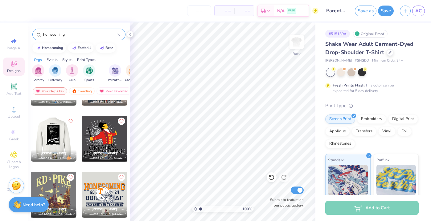
click at [58, 138] on div at bounding box center [53, 139] width 137 height 46
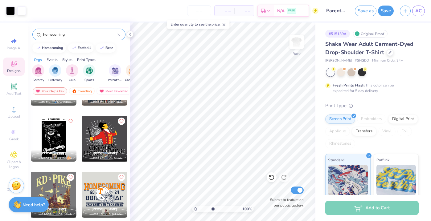
click at [212, 210] on input "range" at bounding box center [220, 210] width 42 height 6
click at [210, 210] on input "range" at bounding box center [220, 210] width 42 height 6
click at [206, 209] on input "range" at bounding box center [220, 210] width 42 height 6
type input "1.7"
click at [203, 207] on input "range" at bounding box center [220, 210] width 42 height 6
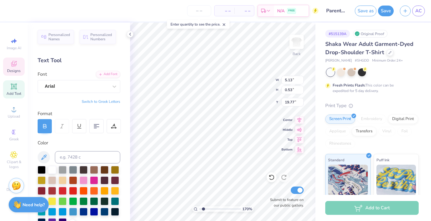
scroll to position [0, 0]
type textarea "[GEOGRAPHIC_DATA]"
click at [130, 34] on polyline at bounding box center [130, 34] width 1 height 2
click at [130, 34] on div "Personalized Names Personalized Numbers Text Tool Add Font Font Arial Switch to…" at bounding box center [79, 122] width 102 height 199
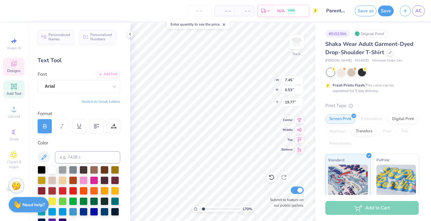
drag, startPoint x: 131, startPoint y: 34, endPoint x: 129, endPoint y: 37, distance: 3.4
click at [131, 34] on icon at bounding box center [130, 34] width 5 height 5
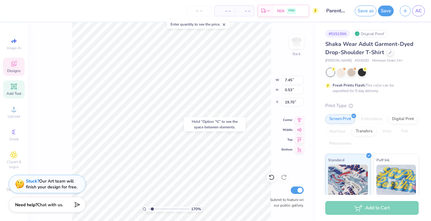
type input "19.70"
type input "6.60"
type input "0.47"
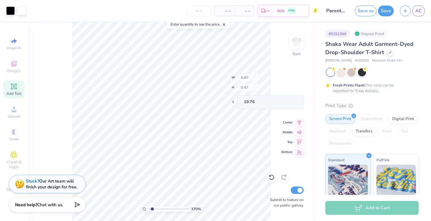
type input "19.77"
click at [272, 177] on icon at bounding box center [272, 178] width 6 height 6
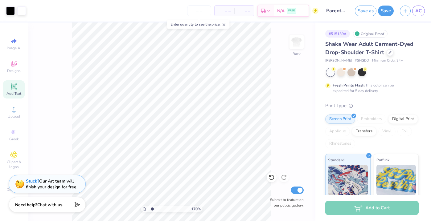
click at [272, 177] on icon at bounding box center [272, 178] width 6 height 6
click at [272, 177] on div "170 % Back Submit to feature on our public gallery." at bounding box center [172, 122] width 288 height 199
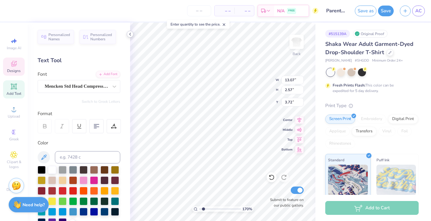
click at [131, 35] on icon at bounding box center [130, 34] width 5 height 5
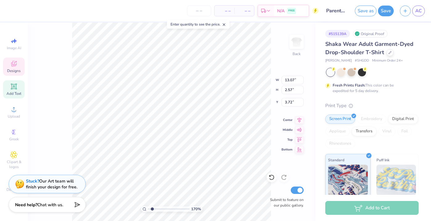
type input "1"
click at [149, 209] on input "range" at bounding box center [169, 210] width 42 height 6
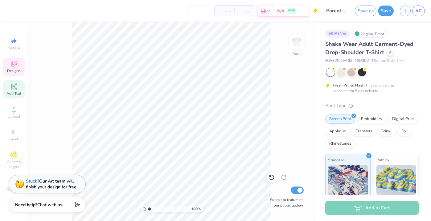
click at [16, 72] on span "Designs" at bounding box center [14, 70] width 14 height 5
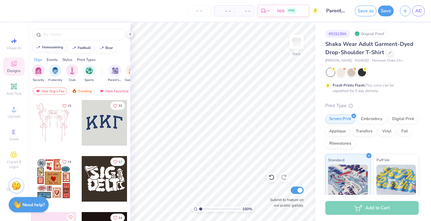
click at [56, 46] on div "homecoming" at bounding box center [52, 47] width 21 height 3
type input "homecoming"
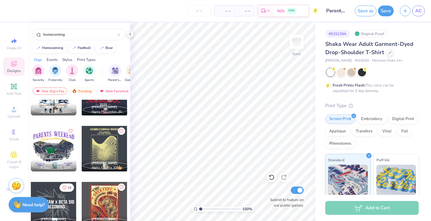
scroll to position [2276, 0]
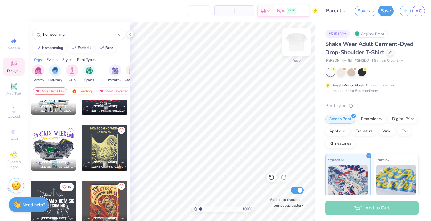
click at [295, 47] on img at bounding box center [296, 42] width 25 height 25
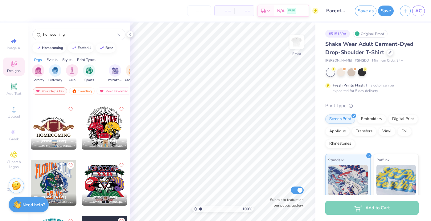
scroll to position [2129, 0]
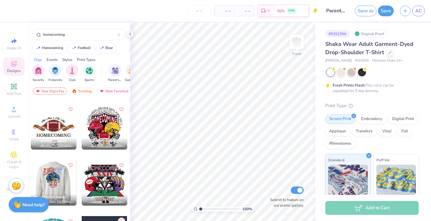
click at [44, 175] on div at bounding box center [54, 183] width 46 height 46
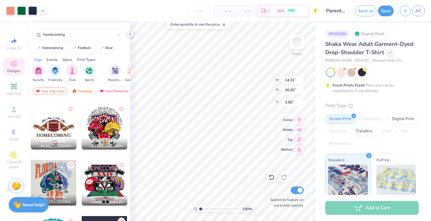
click at [129, 33] on icon at bounding box center [130, 34] width 5 height 5
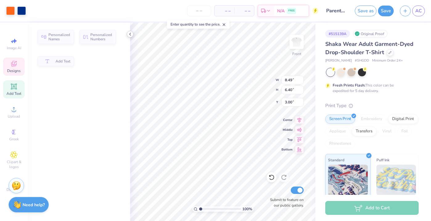
type input "8.49"
type input "6.40"
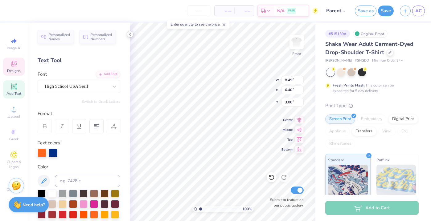
scroll to position [0, 0]
type textarea "F"
type textarea "VANDY"
type textarea "K"
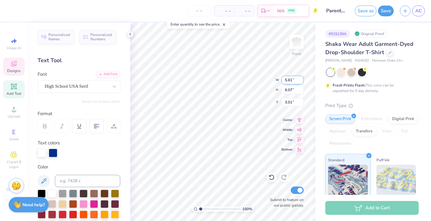
type textarea "[US_STATE] STATE"
click at [264, 87] on div "100 % Front W 5.55 5.55 " H 5.50 5.50 " Y 3.30 3.30 " Center Middle Top Bottom …" at bounding box center [222, 122] width 185 height 199
type textarea "[US_STATE] ST."
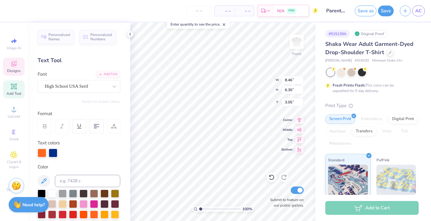
type input "6.72"
type input "8.12"
type input "7.09"
click at [13, 47] on span "Image AI" at bounding box center [14, 48] width 14 height 5
select select "4"
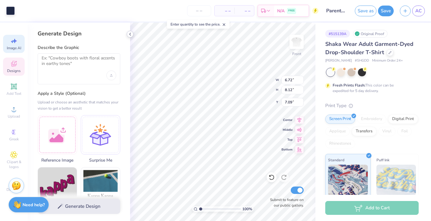
click at [129, 33] on icon at bounding box center [130, 34] width 5 height 5
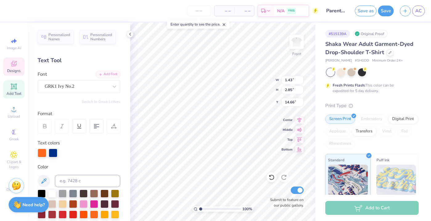
type textarea "X"
type input "14.21"
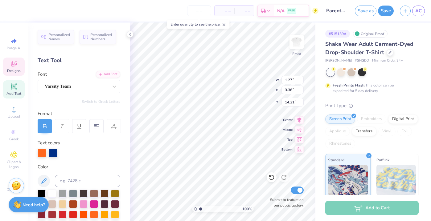
type textarea "O"
type textarea "X"
type textarea "C"
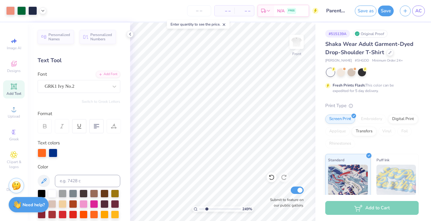
type input "2.49"
click at [207, 209] on input "range" at bounding box center [220, 210] width 42 height 6
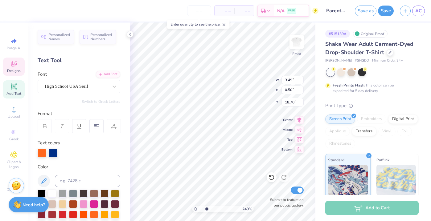
scroll to position [0, 2]
type textarea "[DATE]"
type textarea "H"
type textarea "PARENTS WEEKEND"
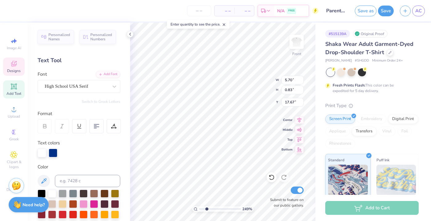
scroll to position [0, 2]
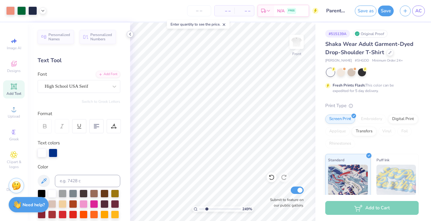
click at [131, 36] on icon at bounding box center [130, 34] width 5 height 5
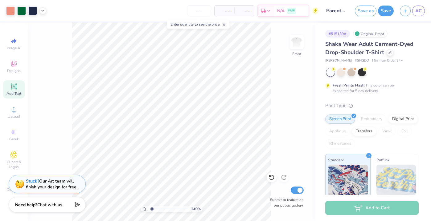
type input "1.58"
click at [152, 209] on input "range" at bounding box center [169, 210] width 42 height 6
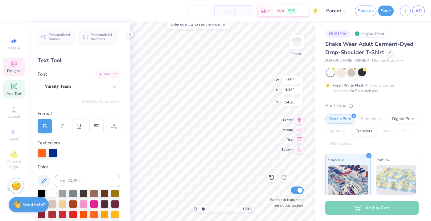
type textarea "S"
type textarea "C"
type textarea "XO"
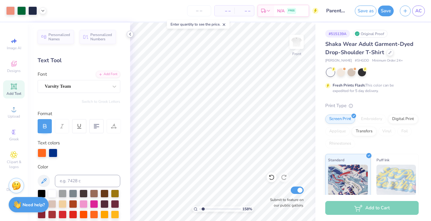
click at [132, 36] on icon at bounding box center [130, 34] width 5 height 5
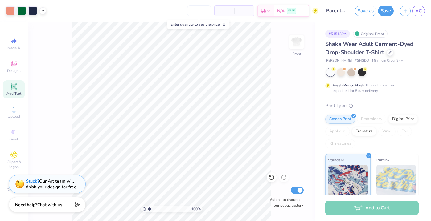
type input "1"
click at [149, 209] on input "range" at bounding box center [169, 210] width 42 height 6
click at [298, 41] on img at bounding box center [296, 42] width 25 height 25
click at [15, 36] on div "Image AI" at bounding box center [14, 44] width 22 height 18
select select "4"
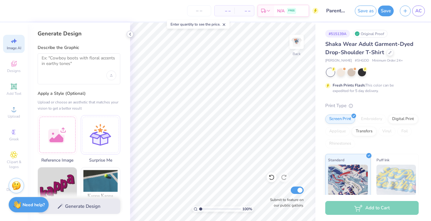
click at [128, 32] on icon at bounding box center [130, 34] width 5 height 5
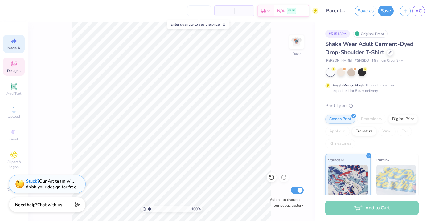
click at [18, 71] on span "Designs" at bounding box center [14, 70] width 14 height 5
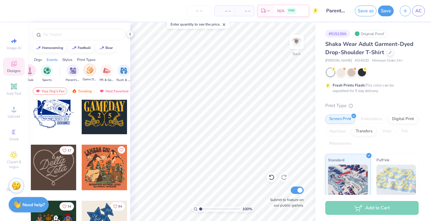
scroll to position [0, 0]
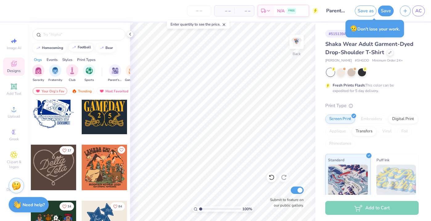
click at [85, 47] on div "football" at bounding box center [84, 47] width 13 height 3
type input "football"
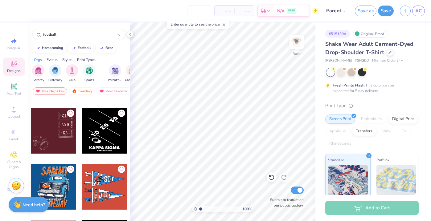
scroll to position [2856, 0]
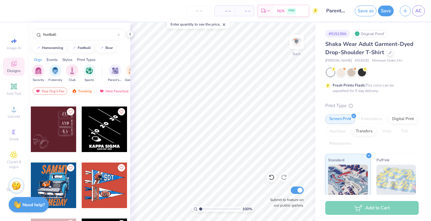
click at [101, 142] on div at bounding box center [105, 130] width 46 height 46
type input "11.48"
type input "14.71"
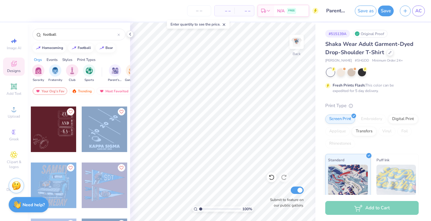
click at [206, 119] on div "– – Per Item – – Total Est. Delivery N/A FREE Design Title Parents Weekend Fall…" at bounding box center [215, 110] width 431 height 221
click at [113, 126] on div at bounding box center [105, 130] width 46 height 46
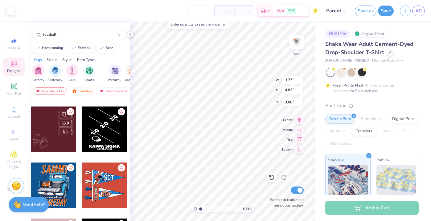
click at [130, 34] on polyline at bounding box center [130, 34] width 1 height 2
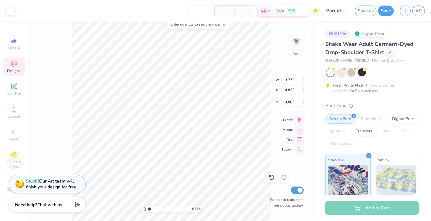
click at [5, 9] on div "Art colors" at bounding box center [7, 11] width 15 height 22
click at [9, 8] on div at bounding box center [10, 10] width 9 height 9
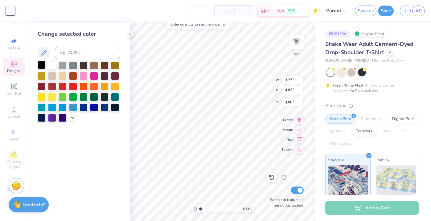
click at [40, 63] on div at bounding box center [42, 65] width 8 height 8
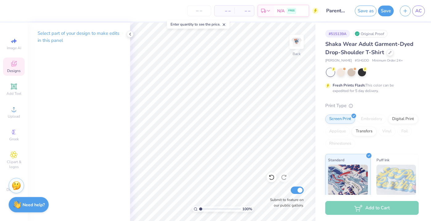
click at [14, 61] on icon at bounding box center [13, 63] width 7 height 7
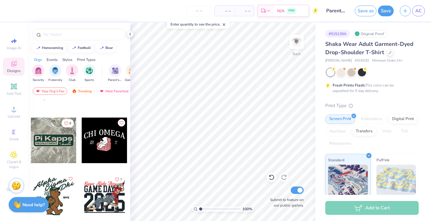
scroll to position [1330, 0]
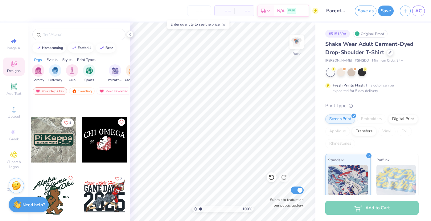
click at [59, 149] on div at bounding box center [54, 140] width 46 height 46
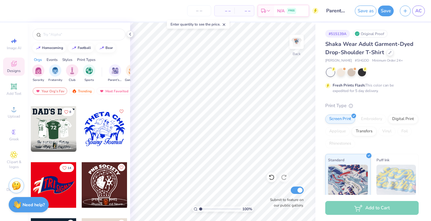
scroll to position [2409, 0]
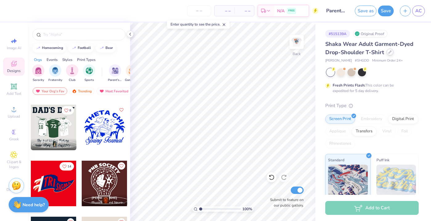
click at [390, 52] on icon at bounding box center [390, 52] width 3 height 3
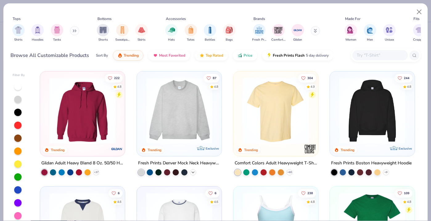
click at [192, 171] on icon at bounding box center [193, 172] width 5 height 5
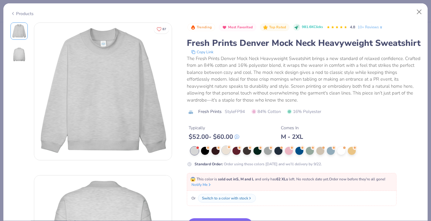
click at [224, 152] on div at bounding box center [226, 150] width 8 height 8
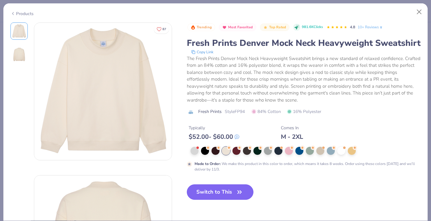
click at [223, 191] on button "Switch to This" at bounding box center [220, 192] width 67 height 15
click at [213, 192] on button "Switch to This" at bounding box center [220, 192] width 67 height 15
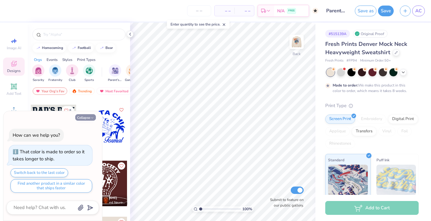
click at [91, 119] on icon "button" at bounding box center [92, 118] width 4 height 4
type textarea "x"
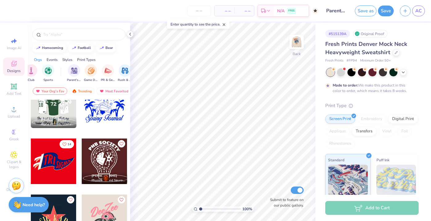
scroll to position [0, 45]
click at [102, 73] on img "filter for PR & General" at bounding box center [103, 70] width 7 height 7
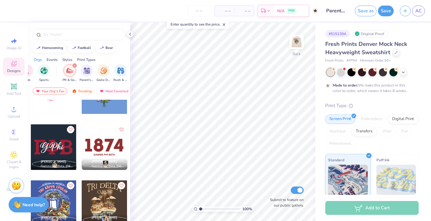
scroll to position [1217, 0]
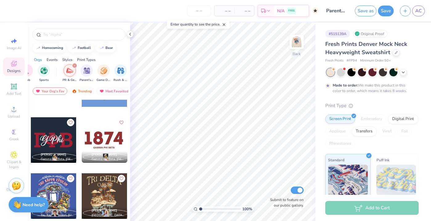
click at [108, 138] on div at bounding box center [104, 140] width 46 height 46
click at [129, 34] on icon at bounding box center [130, 34] width 5 height 5
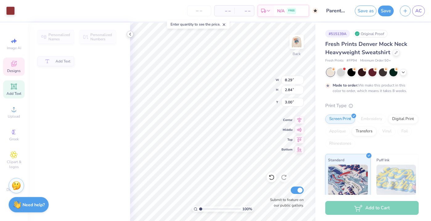
type input "2.84"
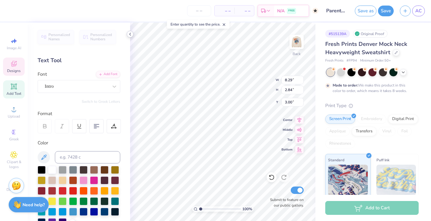
type textarea "1"
type textarea "XO"
click at [119, 85] on div at bounding box center [114, 86] width 11 height 11
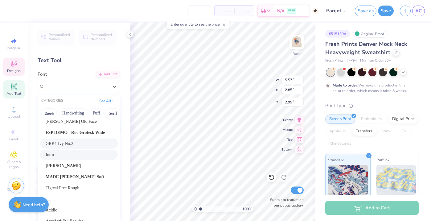
scroll to position [71, 0]
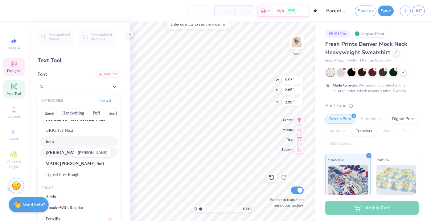
click at [55, 155] on span "Josefin Sans" at bounding box center [64, 153] width 36 height 6
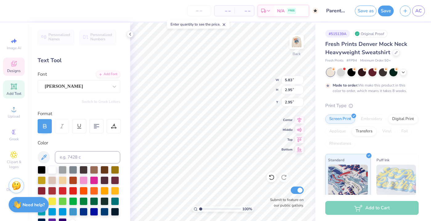
type input "5.83"
type input "2.95"
click at [65, 85] on div "Josefin Sans" at bounding box center [76, 87] width 65 height 10
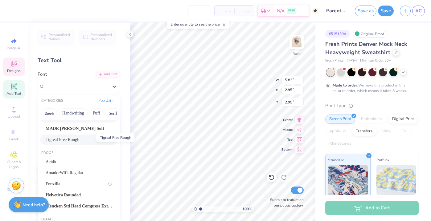
scroll to position [114, 0]
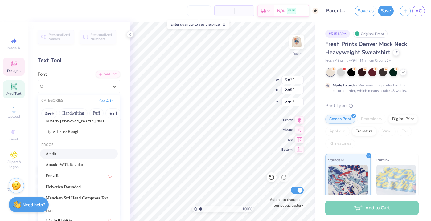
click at [56, 154] on span "Acidic" at bounding box center [51, 154] width 11 height 6
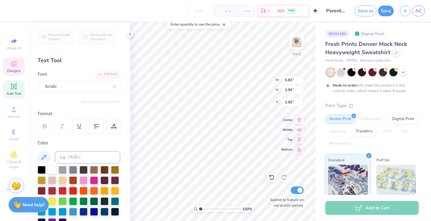
type input "5.81"
type input "3.19"
type input "2.83"
click at [73, 88] on div "Acidic" at bounding box center [76, 87] width 65 height 10
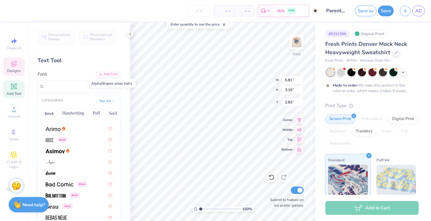
scroll to position [407, 0]
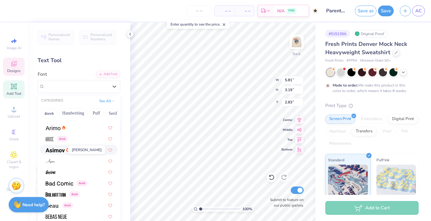
click at [53, 152] on img at bounding box center [55, 150] width 19 height 4
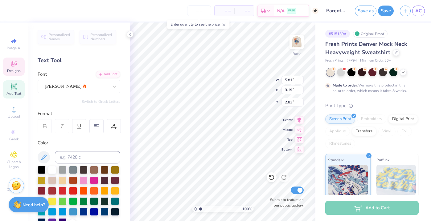
type input "5.02"
type input "2.87"
type input "2.99"
click at [70, 88] on div "Asimov" at bounding box center [76, 87] width 65 height 10
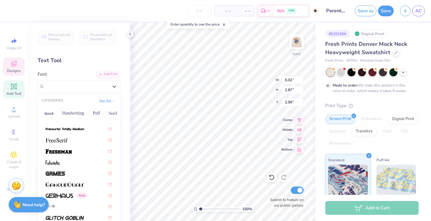
scroll to position [1550, 0]
click at [62, 193] on img at bounding box center [59, 195] width 27 height 4
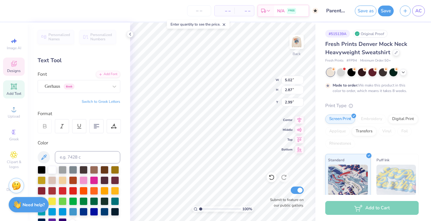
type input "5.36"
type input "2.76"
type input "3.04"
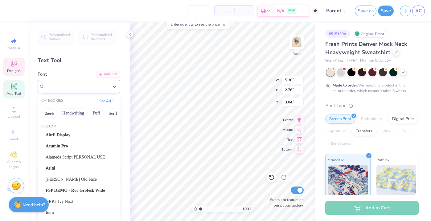
click at [93, 82] on div "Gerhaus Greek" at bounding box center [76, 87] width 65 height 10
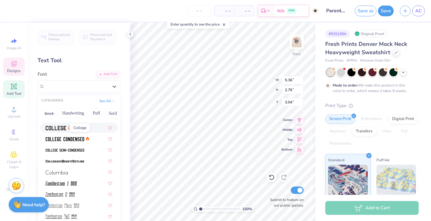
scroll to position [1006, 0]
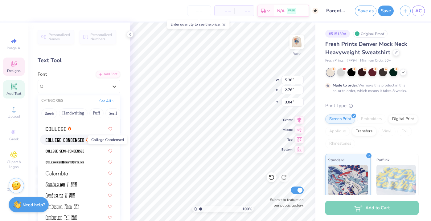
click at [62, 141] on img at bounding box center [65, 140] width 39 height 4
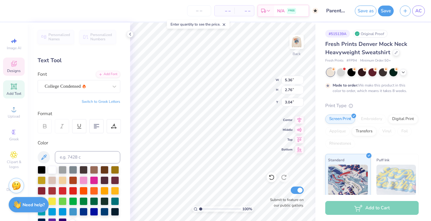
type input "3.14"
type input "2.68"
type input "3.08"
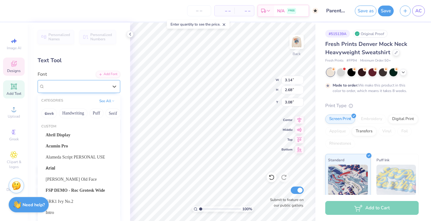
click at [84, 88] on div "College Condensed" at bounding box center [76, 87] width 65 height 10
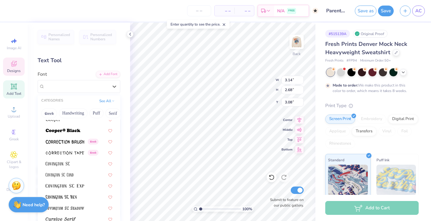
scroll to position [1149, 0]
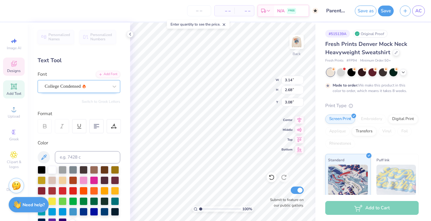
type textarea "X0"
click at [94, 88] on div "College Condensed" at bounding box center [76, 87] width 65 height 10
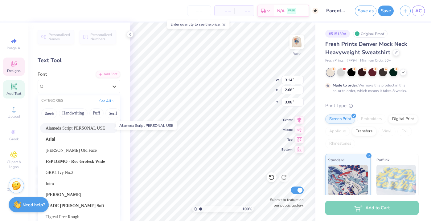
scroll to position [28, 0]
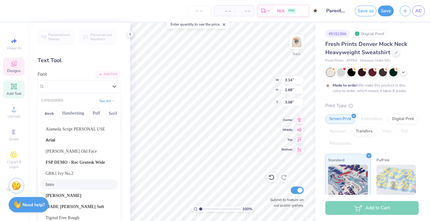
click at [66, 181] on div "Intro" at bounding box center [79, 185] width 78 height 10
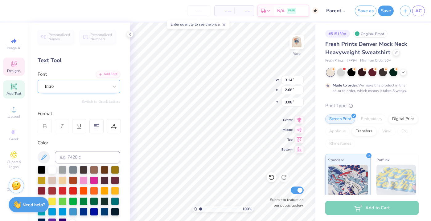
click at [65, 86] on div "Intro" at bounding box center [76, 87] width 65 height 10
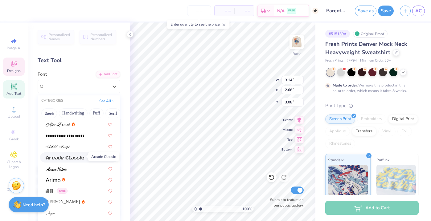
scroll to position [356, 0]
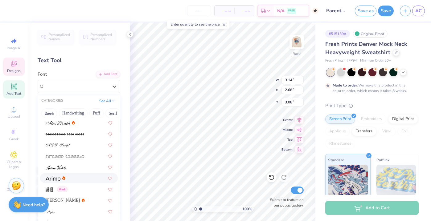
click at [57, 175] on span at bounding box center [53, 178] width 15 height 6
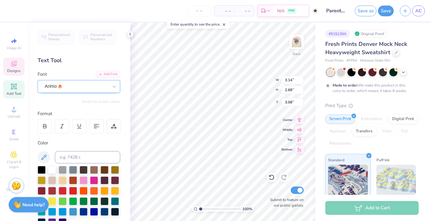
click at [86, 84] on div "Arimo" at bounding box center [76, 87] width 65 height 10
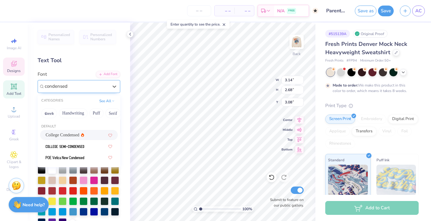
type input "condensed"
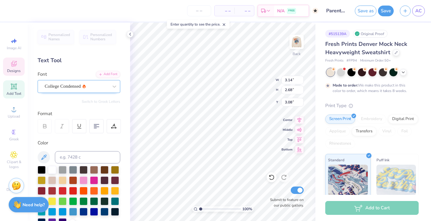
click at [88, 84] on div "College Condensed" at bounding box center [76, 87] width 65 height 10
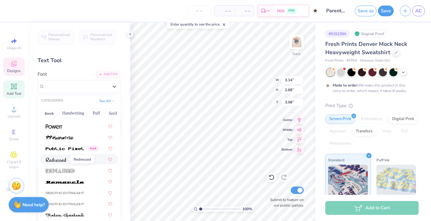
scroll to position [2869, 0]
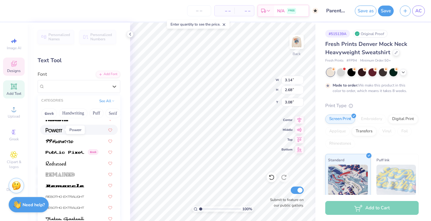
click at [52, 131] on img at bounding box center [54, 130] width 17 height 4
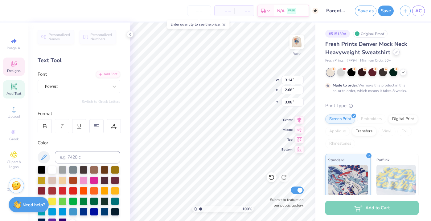
click at [395, 51] on icon at bounding box center [396, 52] width 3 height 3
type input "4.20"
type input "2.80"
type input "3.02"
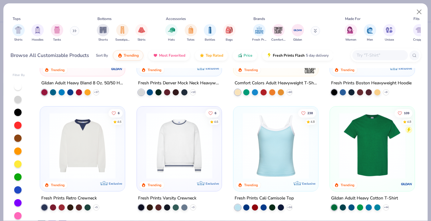
scroll to position [109, 0]
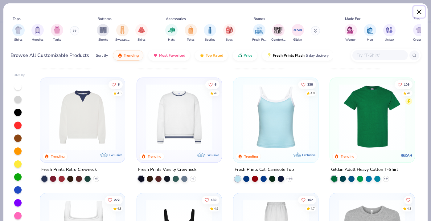
click at [420, 10] on button "Close" at bounding box center [419, 12] width 12 height 12
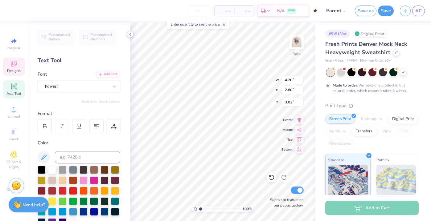
click at [130, 34] on polyline at bounding box center [130, 34] width 1 height 2
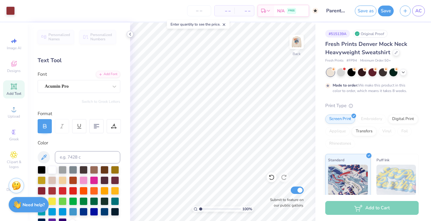
click at [128, 32] on icon at bounding box center [130, 34] width 5 height 5
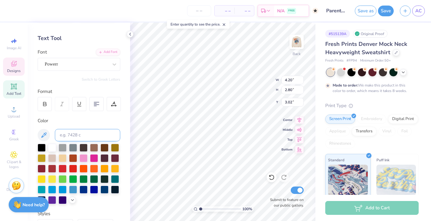
scroll to position [22, 0]
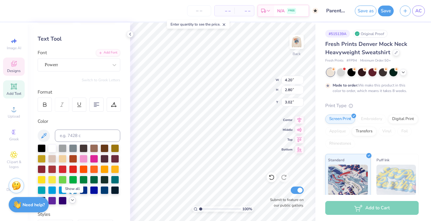
click at [71, 200] on icon at bounding box center [72, 200] width 5 height 5
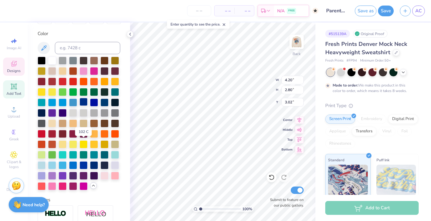
scroll to position [109, 0]
click at [42, 61] on div at bounding box center [42, 60] width 8 height 8
click at [130, 33] on icon at bounding box center [130, 34] width 5 height 5
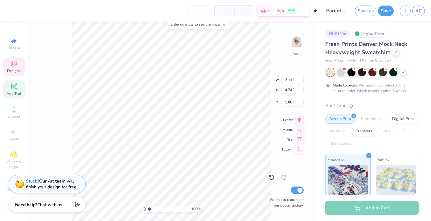
type input "7.11"
type input "4.74"
type input "13.96"
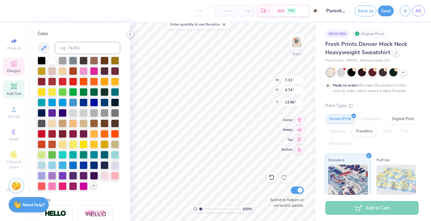
click at [128, 34] on icon at bounding box center [130, 34] width 5 height 5
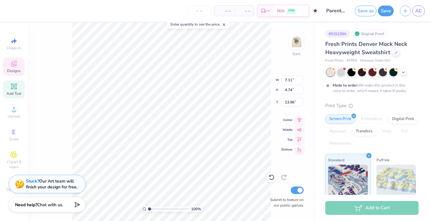
type textarea "XO"
click at [14, 90] on div "Add Text" at bounding box center [14, 89] width 22 height 18
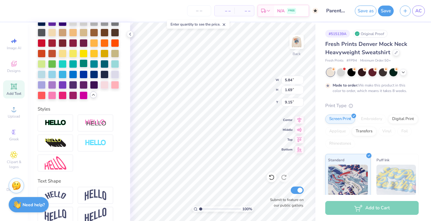
scroll to position [0, 0]
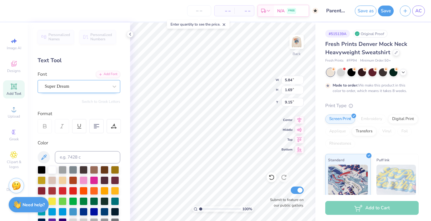
click at [73, 89] on div "Super Dream" at bounding box center [76, 87] width 65 height 10
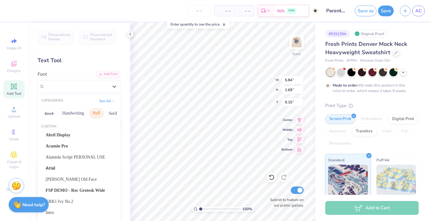
click at [93, 113] on button "Puff" at bounding box center [96, 114] width 14 height 10
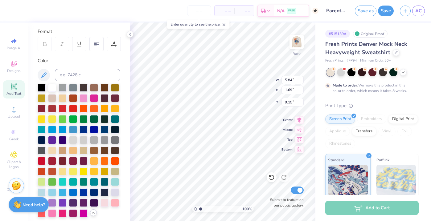
type textarea "T"
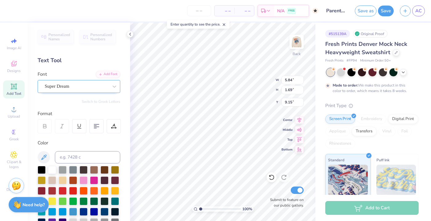
click at [74, 85] on div "Super Dream" at bounding box center [76, 87] width 65 height 10
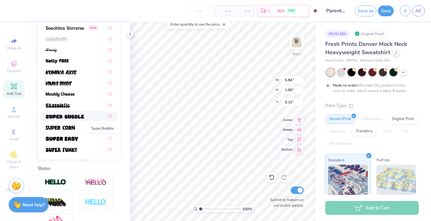
scroll to position [117, 0]
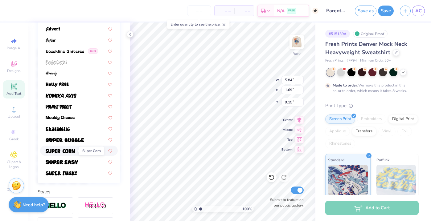
click at [56, 150] on img at bounding box center [60, 151] width 29 height 4
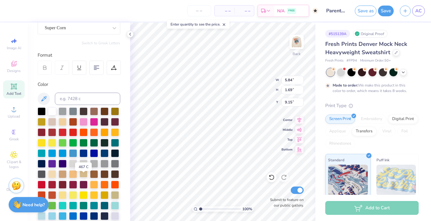
scroll to position [24, 0]
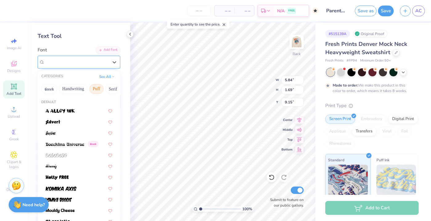
click at [72, 64] on div "Super Corn" at bounding box center [76, 62] width 65 height 10
click at [68, 88] on button "Handwriting" at bounding box center [73, 89] width 29 height 10
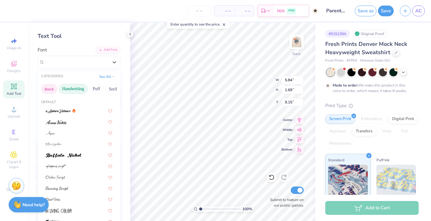
click at [52, 90] on button "Greek" at bounding box center [49, 89] width 16 height 10
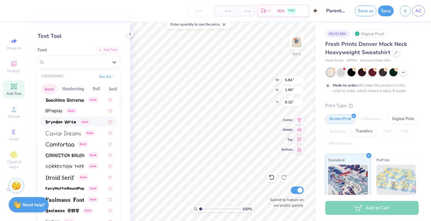
scroll to position [112, 0]
click at [65, 201] on img at bounding box center [65, 199] width 39 height 4
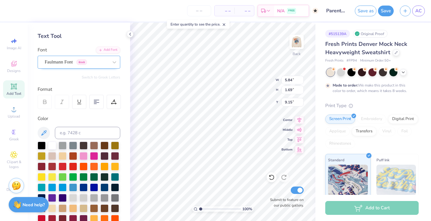
click at [68, 63] on div "Faulmann Font Greek" at bounding box center [76, 62] width 65 height 10
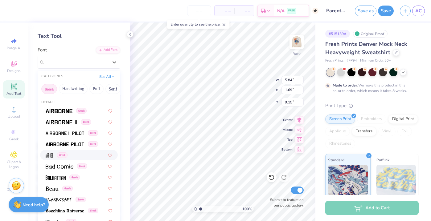
scroll to position [37, 0]
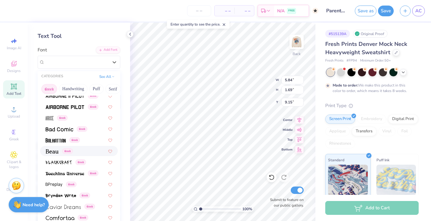
click at [49, 154] on div "Greek" at bounding box center [79, 151] width 78 height 10
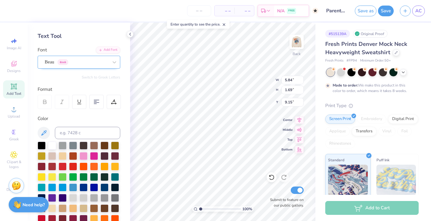
click at [73, 62] on div "Beau Greek" at bounding box center [76, 62] width 65 height 10
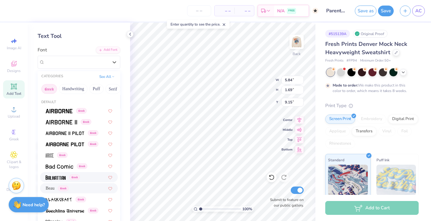
click at [56, 176] on img at bounding box center [56, 178] width 20 height 4
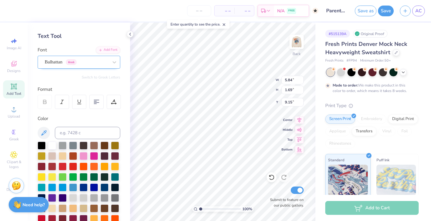
click at [100, 57] on div "Balhattan Greek" at bounding box center [79, 62] width 83 height 13
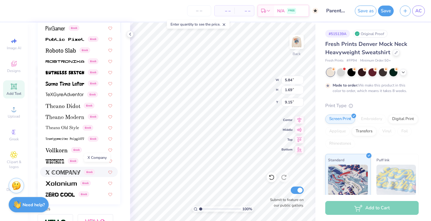
scroll to position [129, 0]
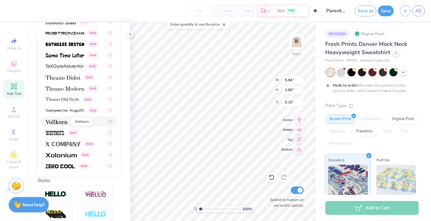
click at [59, 125] on span at bounding box center [57, 121] width 22 height 6
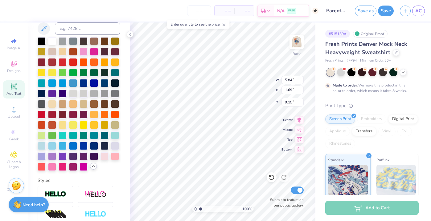
type textarea "X"
click at [130, 34] on polyline at bounding box center [130, 34] width 1 height 2
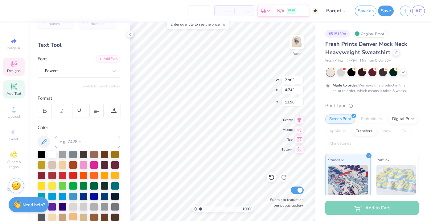
scroll to position [14, 0]
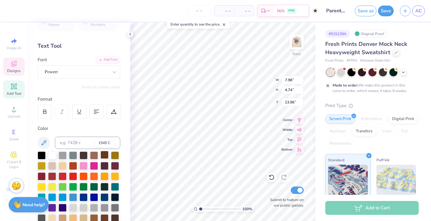
click at [104, 155] on div at bounding box center [105, 155] width 8 height 8
type textarea "X0"
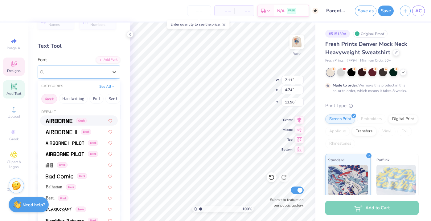
click at [88, 76] on div "Powerr" at bounding box center [79, 72] width 83 height 13
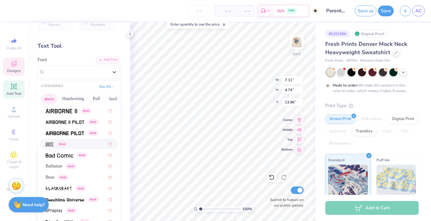
scroll to position [25, 0]
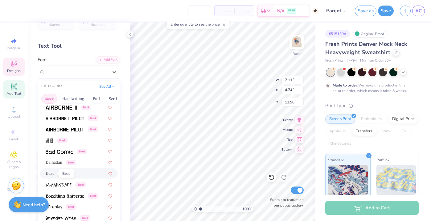
click at [49, 174] on span "Beau" at bounding box center [50, 174] width 9 height 6
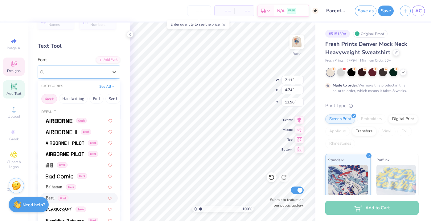
click at [86, 71] on div "Beau Greek" at bounding box center [76, 72] width 65 height 10
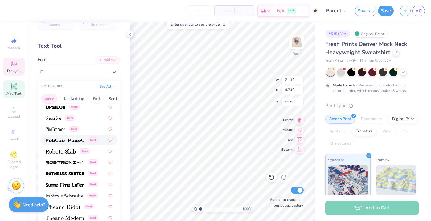
scroll to position [373, 0]
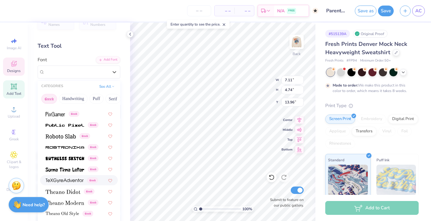
click at [60, 184] on div "Greek" at bounding box center [79, 180] width 78 height 10
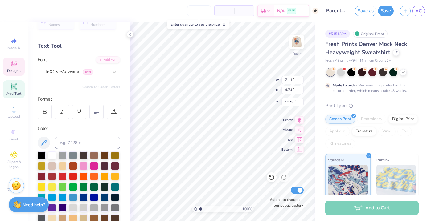
type textarea "0"
click at [130, 36] on icon at bounding box center [130, 34] width 5 height 5
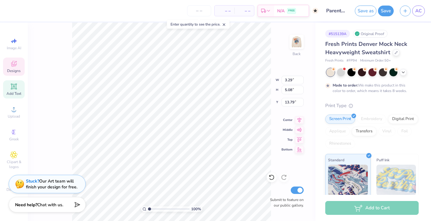
type input "3.29"
type input "5.08"
type input "13.79"
click at [395, 51] on icon at bounding box center [396, 52] width 3 height 3
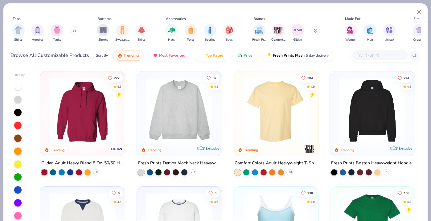
scroll to position [35, 0]
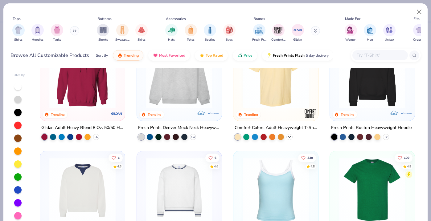
click at [288, 135] on icon at bounding box center [289, 137] width 5 height 5
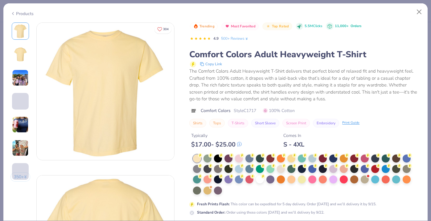
scroll to position [35, 0]
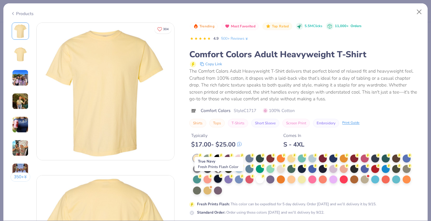
click at [216, 177] on div at bounding box center [218, 179] width 8 height 8
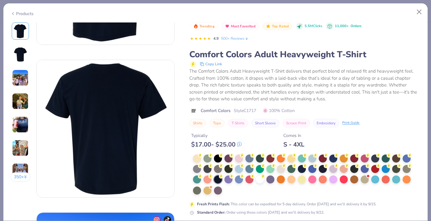
scroll to position [115, 0]
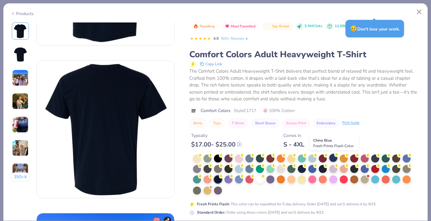
click at [336, 157] on div at bounding box center [333, 158] width 8 height 8
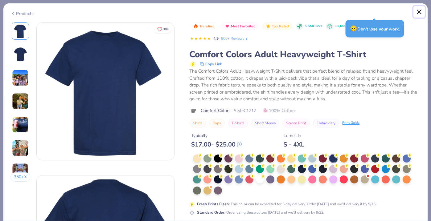
click at [420, 12] on button "Close" at bounding box center [419, 12] width 12 height 12
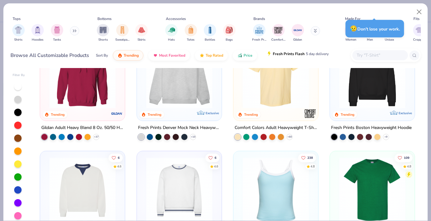
click at [288, 56] on span "Fresh Prints Flash" at bounding box center [289, 53] width 32 height 5
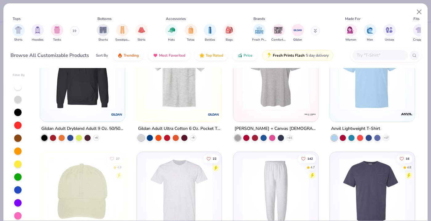
scroll to position [257, 0]
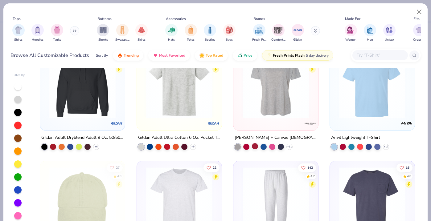
click at [254, 146] on div at bounding box center [255, 146] width 6 height 6
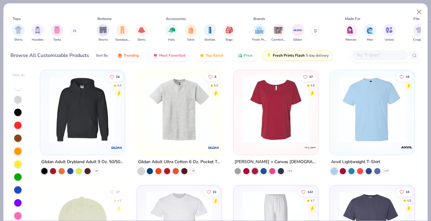
scroll to position [232, 0]
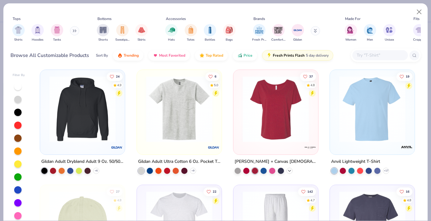
click at [289, 170] on icon at bounding box center [289, 171] width 5 height 5
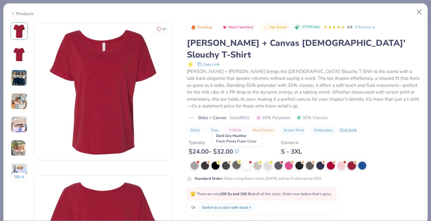
click at [236, 161] on div at bounding box center [236, 165] width 8 height 8
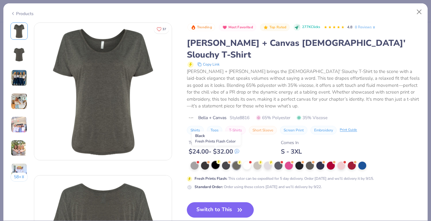
click at [212, 161] on div at bounding box center [216, 165] width 8 height 8
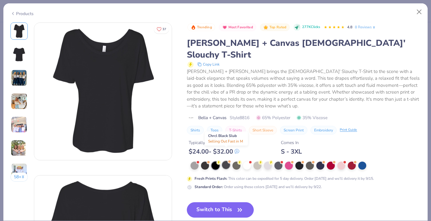
click at [224, 161] on div at bounding box center [226, 165] width 8 height 8
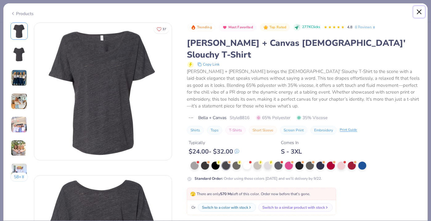
click at [419, 6] on button "Close" at bounding box center [419, 12] width 12 height 12
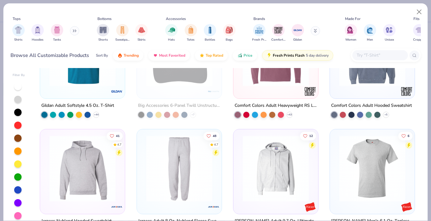
scroll to position [637, 0]
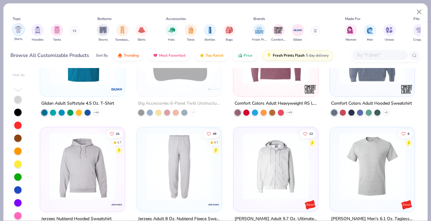
click at [17, 27] on img "filter for Shirts" at bounding box center [18, 29] width 7 height 7
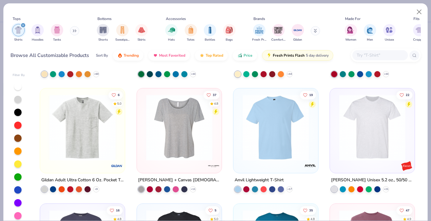
scroll to position [98, 0]
click at [264, 134] on img at bounding box center [276, 128] width 72 height 66
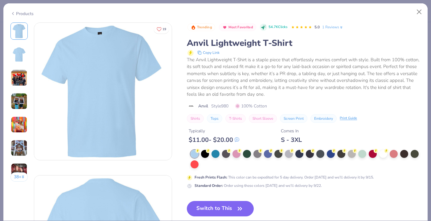
click at [16, 124] on img at bounding box center [19, 125] width 17 height 17
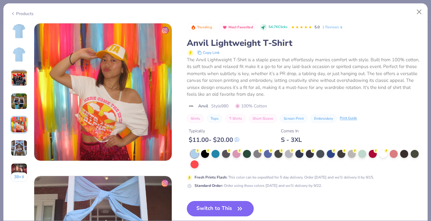
scroll to position [612, 0]
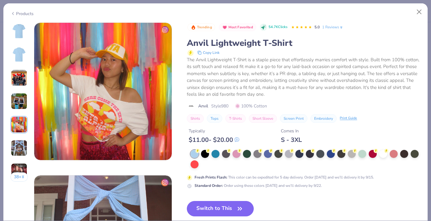
click at [21, 140] on img at bounding box center [19, 148] width 17 height 17
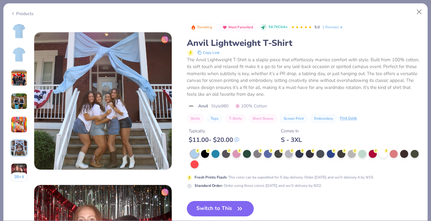
scroll to position [765, 0]
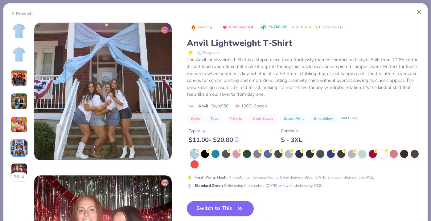
click at [19, 149] on img at bounding box center [19, 148] width 17 height 17
click at [17, 118] on img at bounding box center [19, 125] width 17 height 17
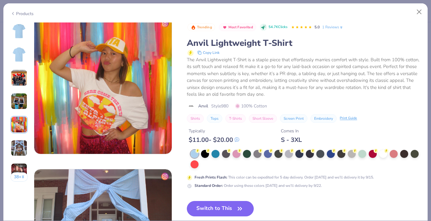
scroll to position [612, 0]
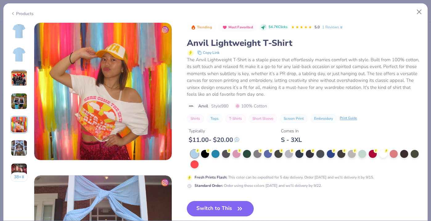
click at [19, 176] on button "38 +" at bounding box center [19, 177] width 18 height 9
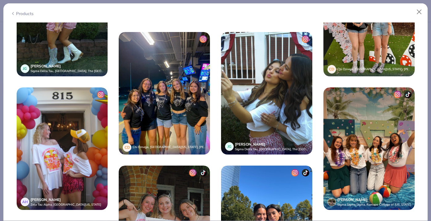
scroll to position [1135, 0]
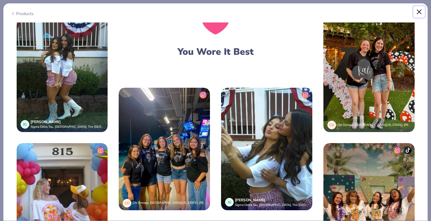
click at [418, 14] on button "Close" at bounding box center [419, 12] width 12 height 12
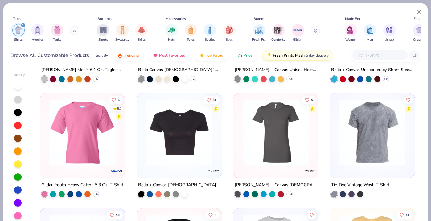
scroll to position [445, 0]
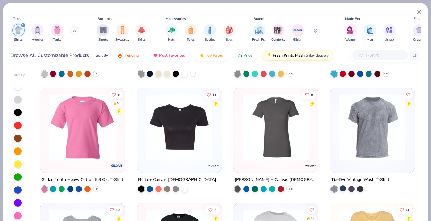
click at [342, 189] on div at bounding box center [343, 189] width 6 height 6
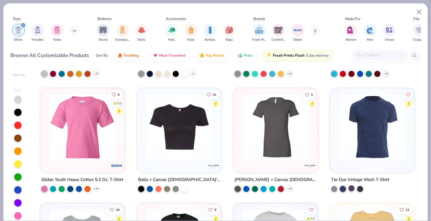
click at [350, 187] on div at bounding box center [351, 189] width 6 height 6
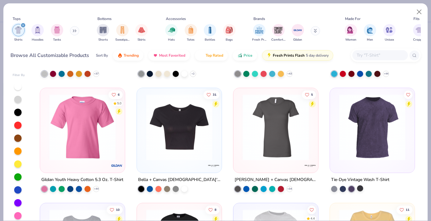
click at [360, 187] on div at bounding box center [360, 189] width 6 height 6
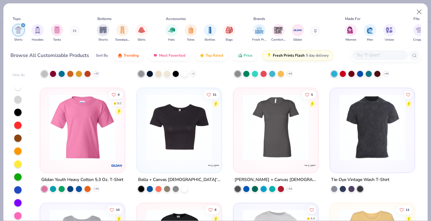
click at [359, 122] on img at bounding box center [372, 127] width 72 height 66
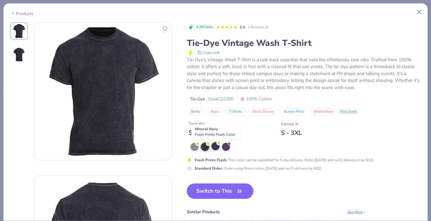
click at [215, 150] on div at bounding box center [216, 146] width 8 height 8
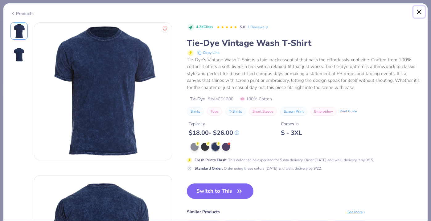
click at [418, 11] on button "Close" at bounding box center [419, 12] width 12 height 12
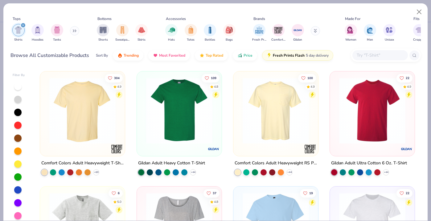
click at [75, 127] on img at bounding box center [82, 111] width 72 height 66
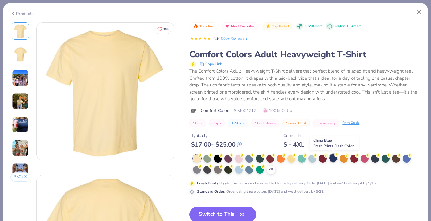
click at [333, 159] on div at bounding box center [333, 158] width 8 height 8
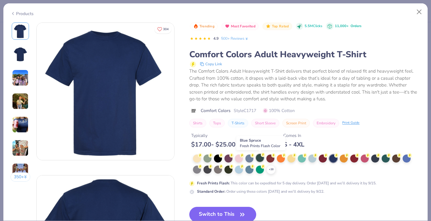
click at [259, 158] on div at bounding box center [260, 158] width 8 height 8
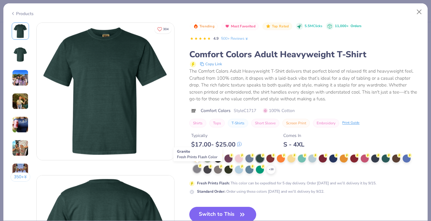
click at [195, 171] on div at bounding box center [197, 169] width 8 height 8
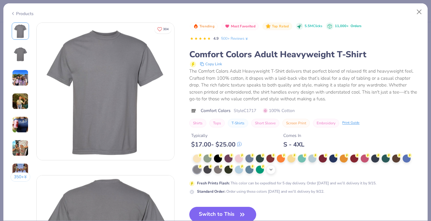
click at [270, 170] on icon at bounding box center [271, 169] width 5 height 5
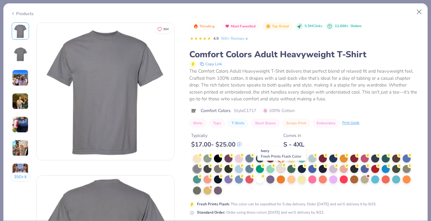
click at [281, 168] on div at bounding box center [281, 169] width 8 height 8
